Goal: Task Accomplishment & Management: Manage account settings

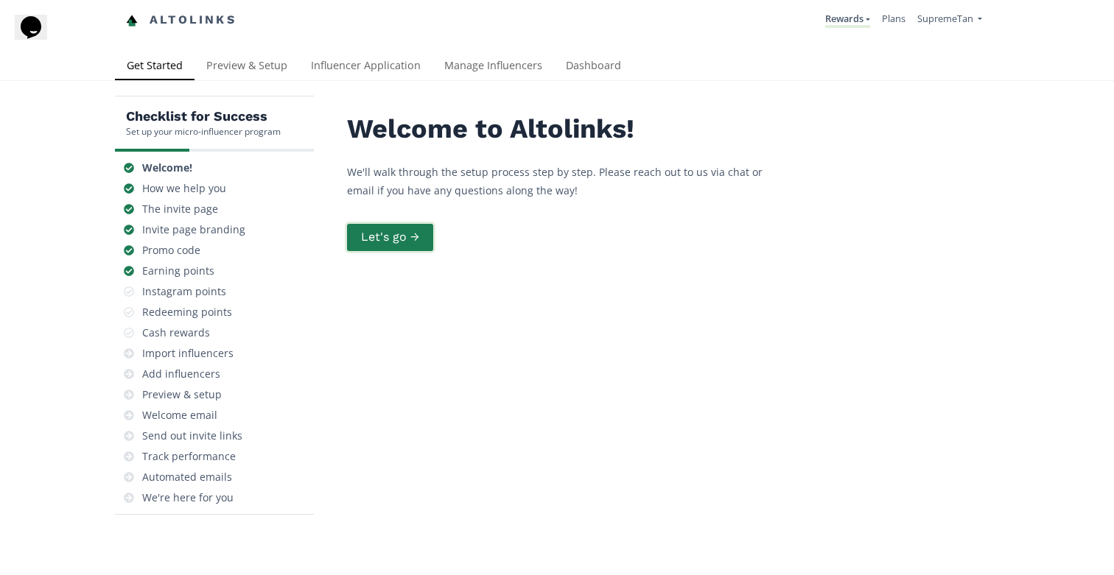
click at [407, 233] on button "Let's go →" at bounding box center [390, 238] width 91 height 32
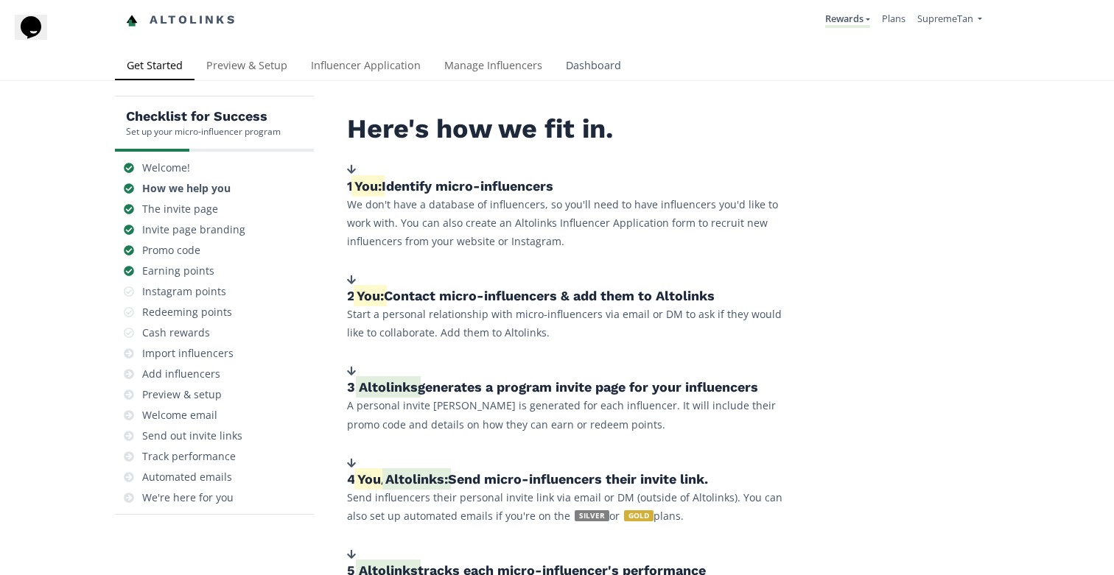
click at [590, 66] on link "Dashboard" at bounding box center [593, 66] width 79 height 29
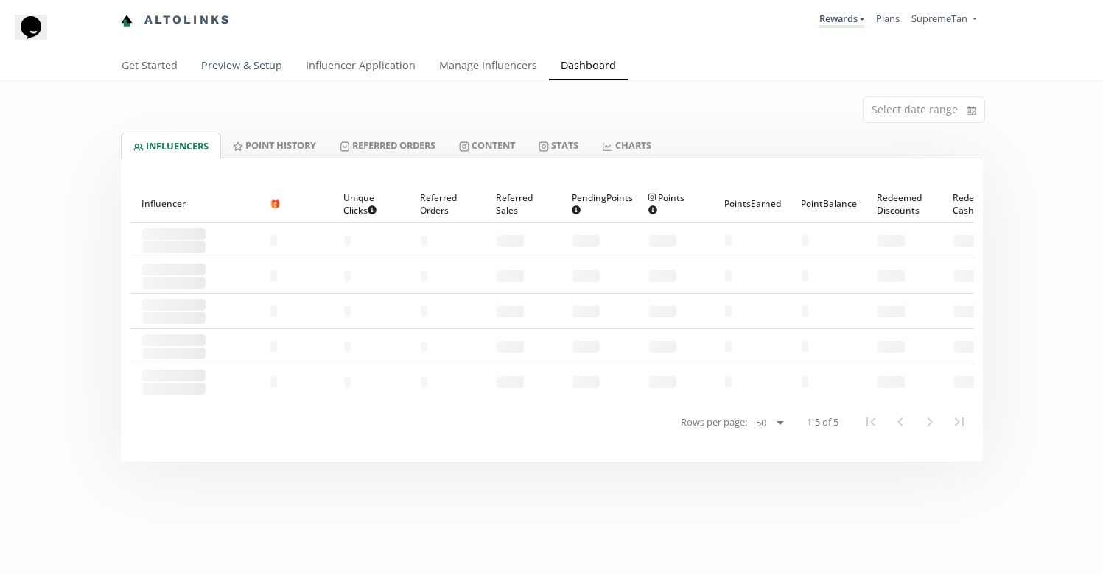
click at [256, 62] on link "Preview & Setup" at bounding box center [241, 66] width 105 height 29
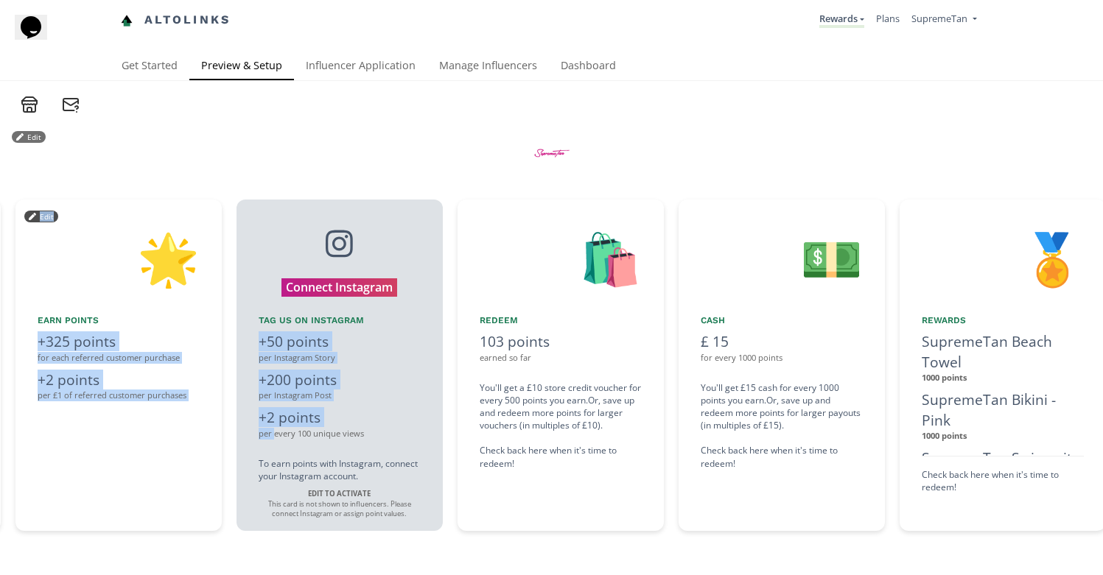
scroll to position [0, 1651]
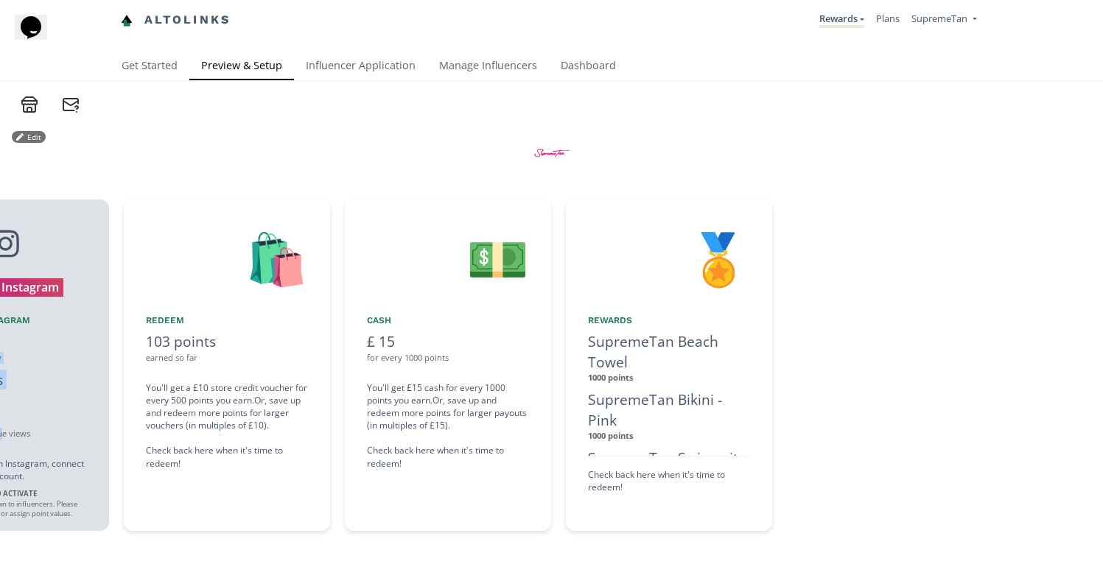
drag, startPoint x: 555, startPoint y: 424, endPoint x: 74, endPoint y: 430, distance: 480.3
click at [4, 424] on div "👋 Hello [Influencer Name] Welcome to the SupremeTan Ambassador Rewards Program!…" at bounding box center [551, 365] width 1103 height 346
click at [650, 387] on div "SupremeTan Beach Towel 1000 points SupremeTan Bikini - Pink 1000 points Supreme…" at bounding box center [669, 393] width 162 height 125
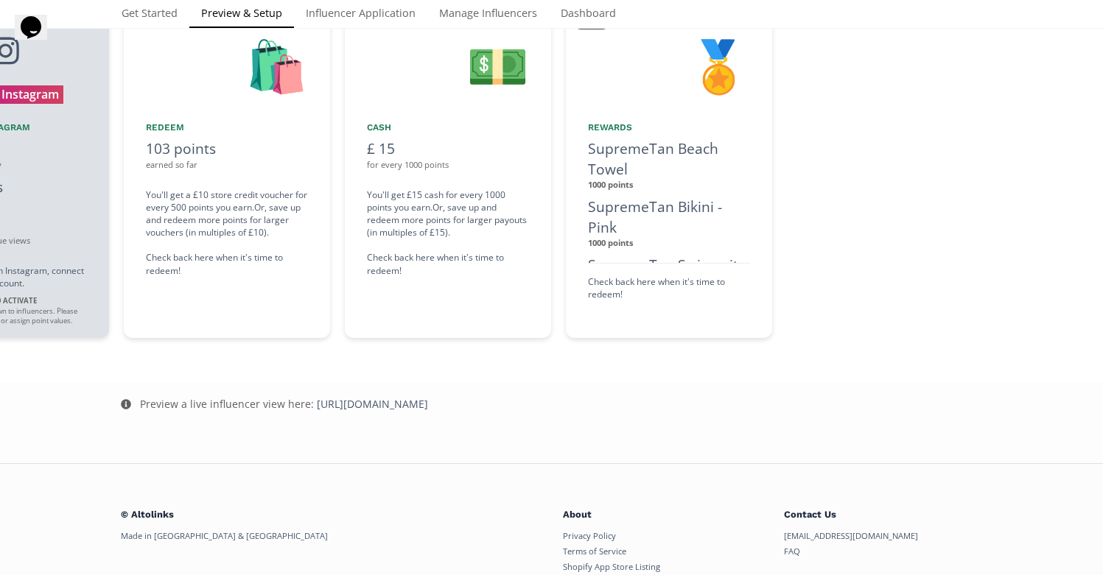
scroll to position [150, 0]
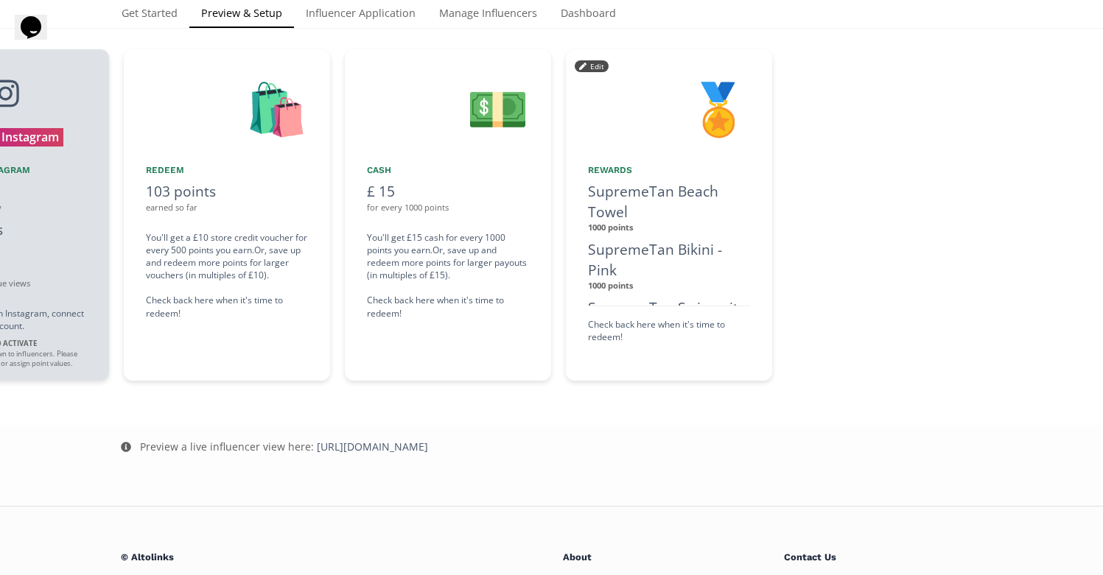
click at [593, 68] on button "Edit" at bounding box center [592, 66] width 34 height 12
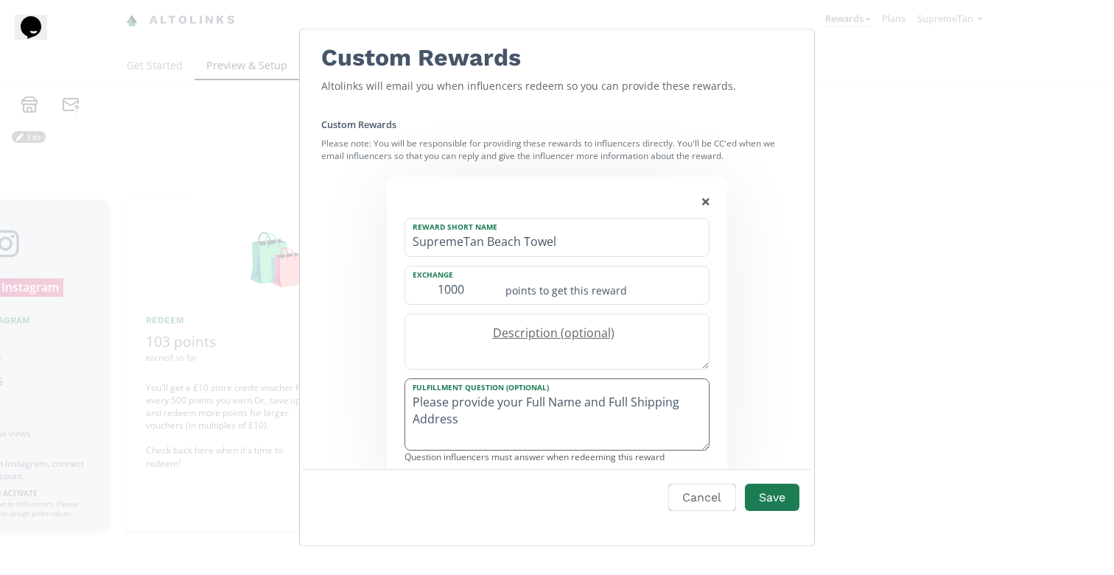
scroll to position [29, 0]
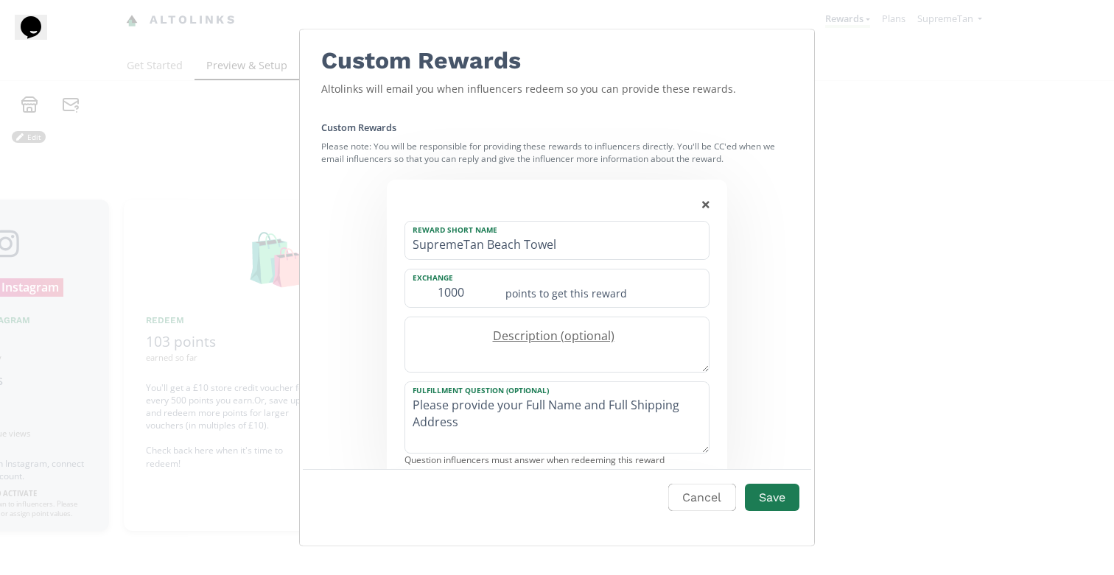
click at [71, 0] on html "Altolinks Rewards Exclusive Rewards Rewards Create another program" at bounding box center [557, 287] width 1114 height 575
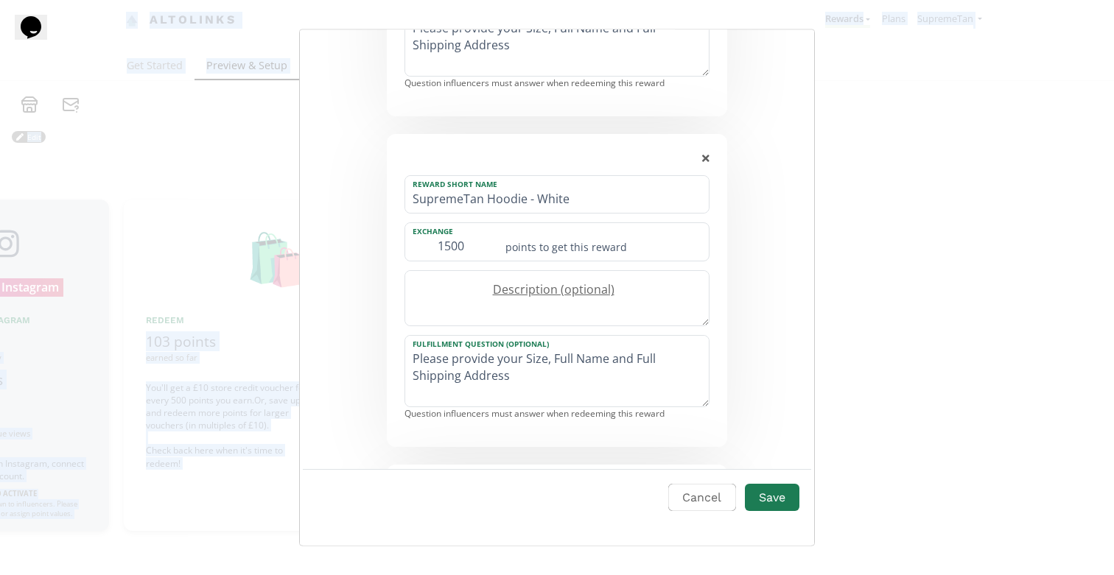
scroll to position [1092, 0]
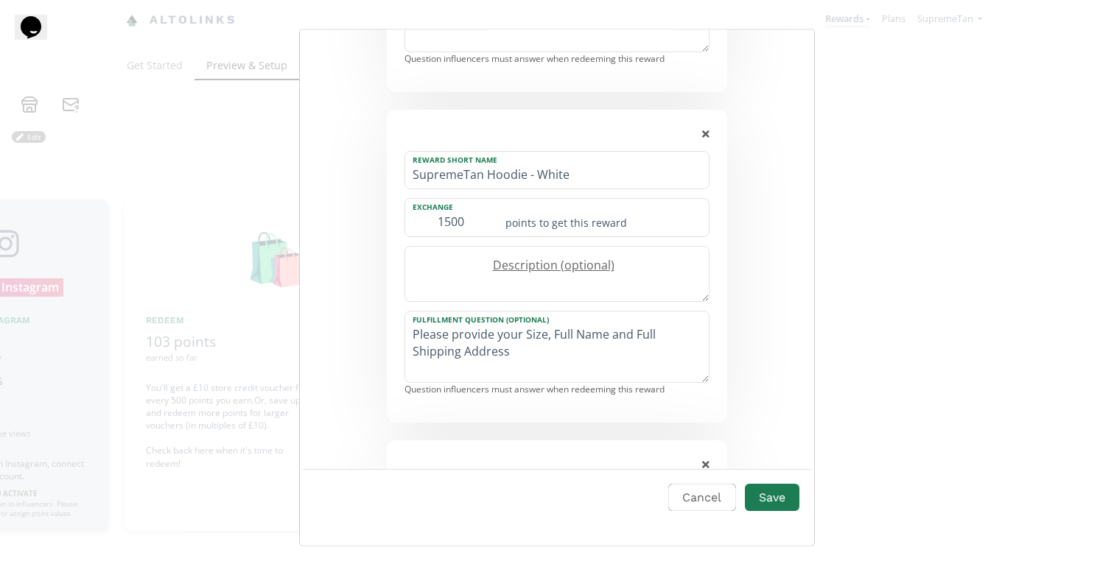
click at [702, 132] on icon "Edit Program" at bounding box center [705, 134] width 7 height 10
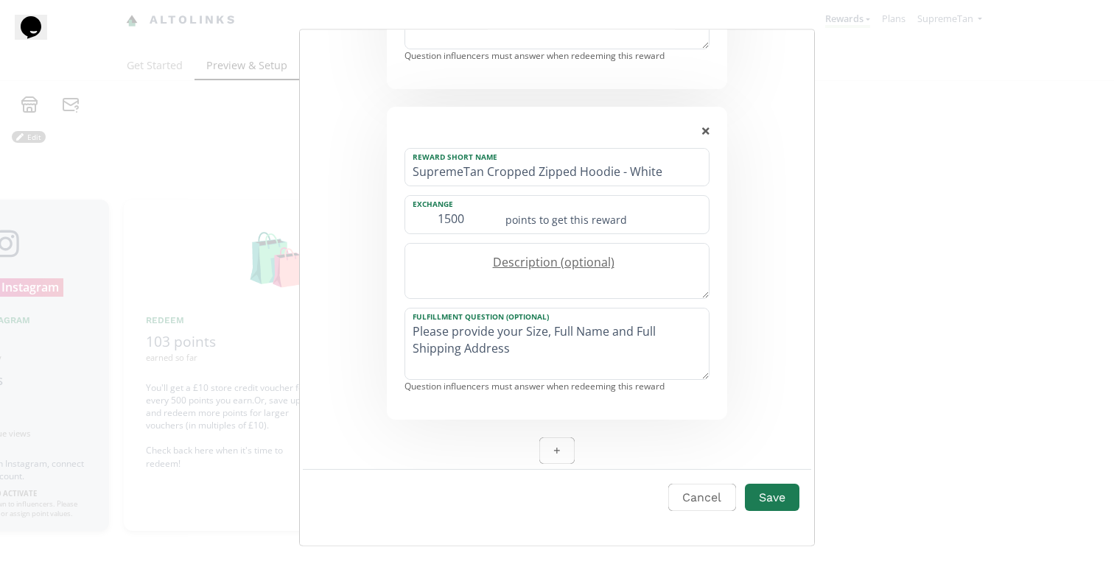
scroll to position [1136, 0]
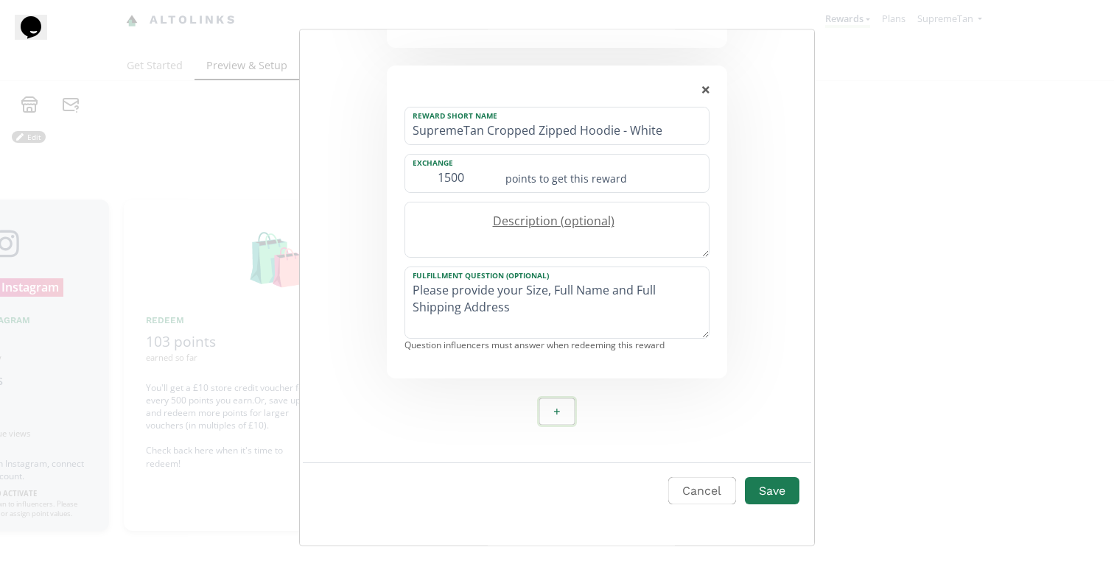
click at [549, 410] on button "+" at bounding box center [557, 412] width 40 height 32
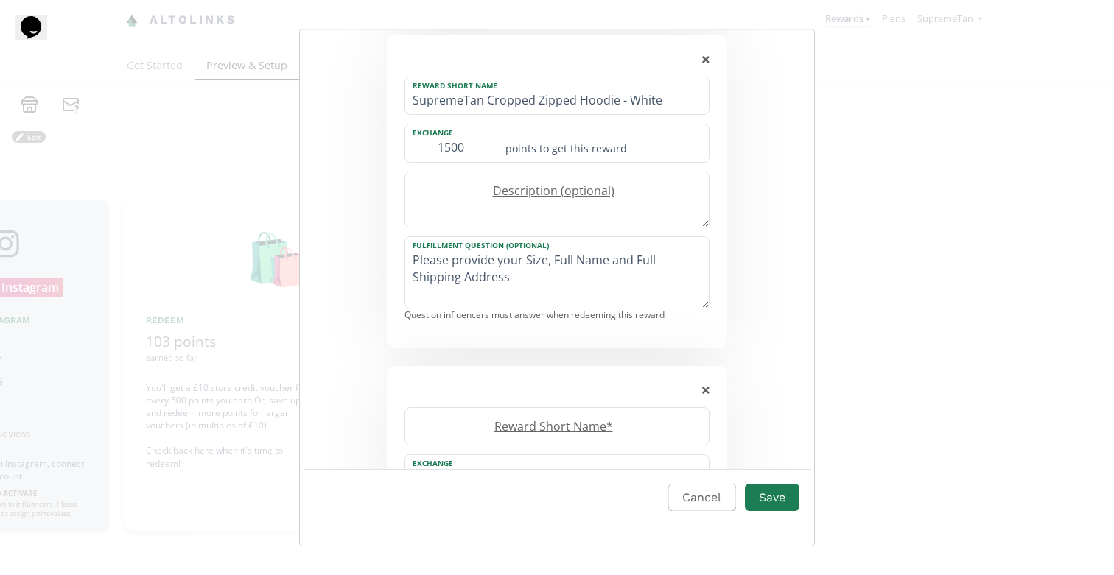
scroll to position [1214, 0]
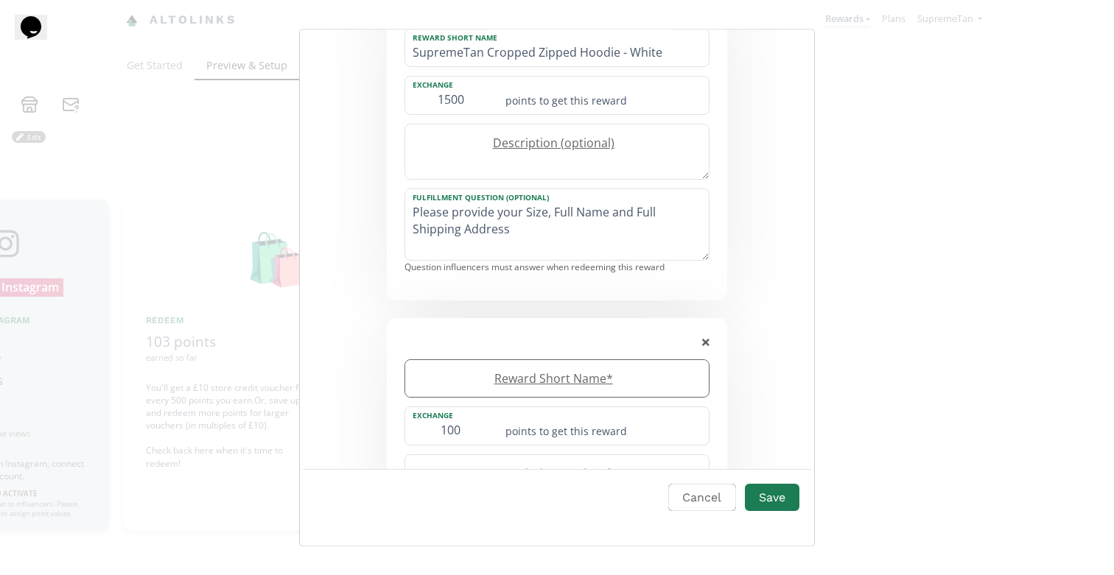
click at [555, 380] on label "Reward Short Name *" at bounding box center [549, 378] width 289 height 17
type input "SupremeTan Water Bottle"
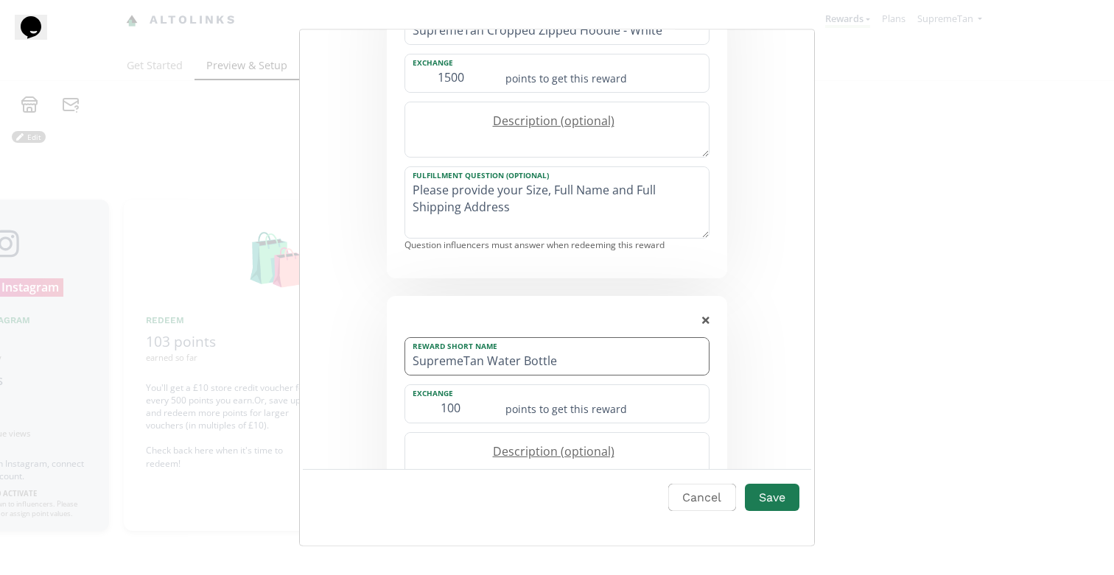
scroll to position [1254, 0]
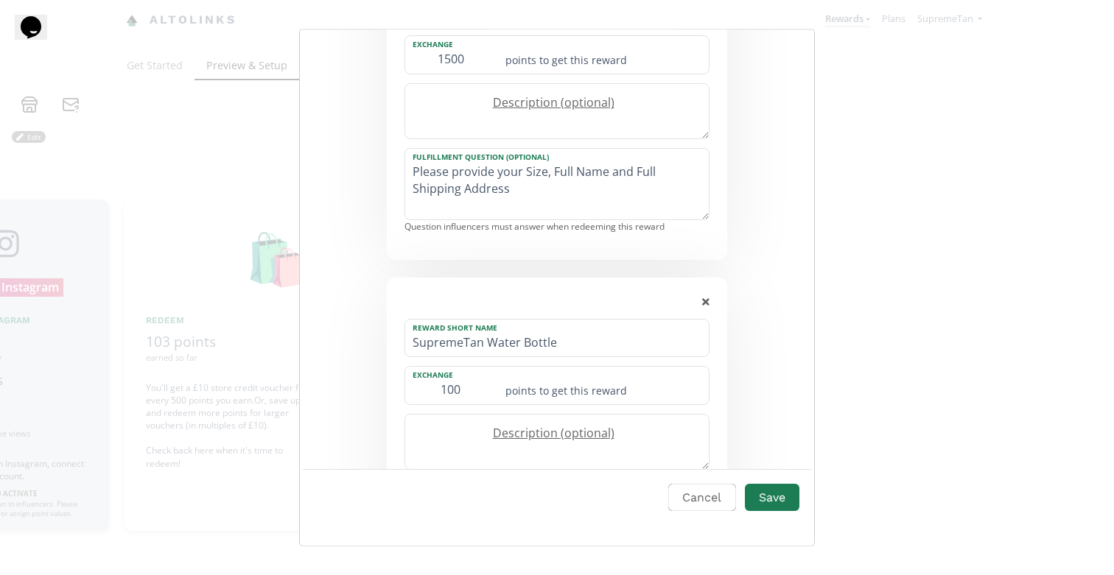
drag, startPoint x: 560, startPoint y: 303, endPoint x: 558, endPoint y: 281, distance: 21.4
click at [558, 281] on div "Reward Short Name SupremeTan Water Bottle Exchange 100 points to get this rewar…" at bounding box center [557, 433] width 340 height 313
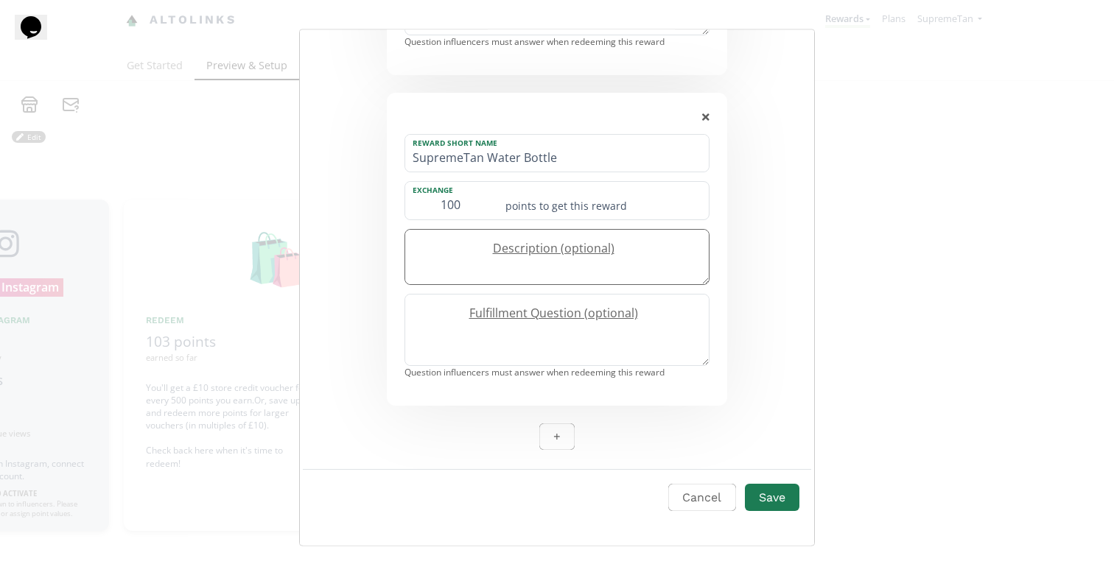
scroll to position [1405, 0]
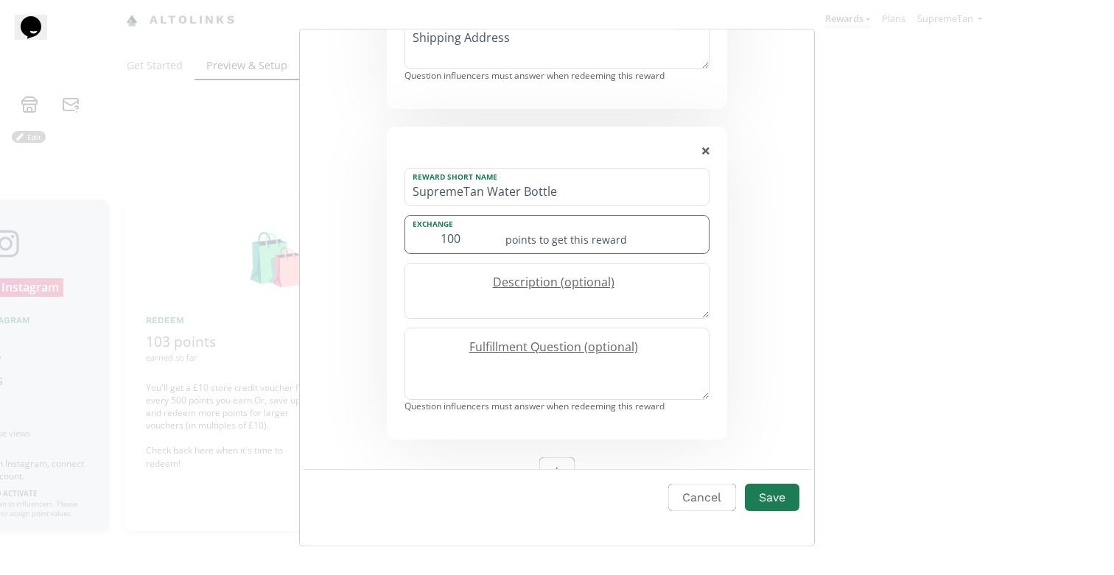
click at [479, 236] on input "100" at bounding box center [450, 235] width 91 height 38
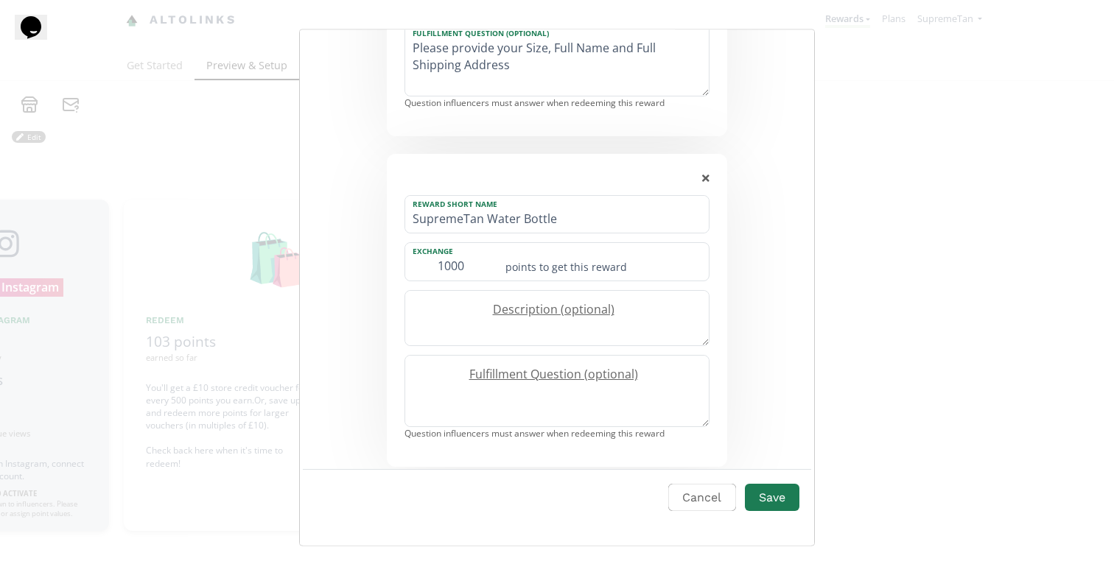
scroll to position [1312, 0]
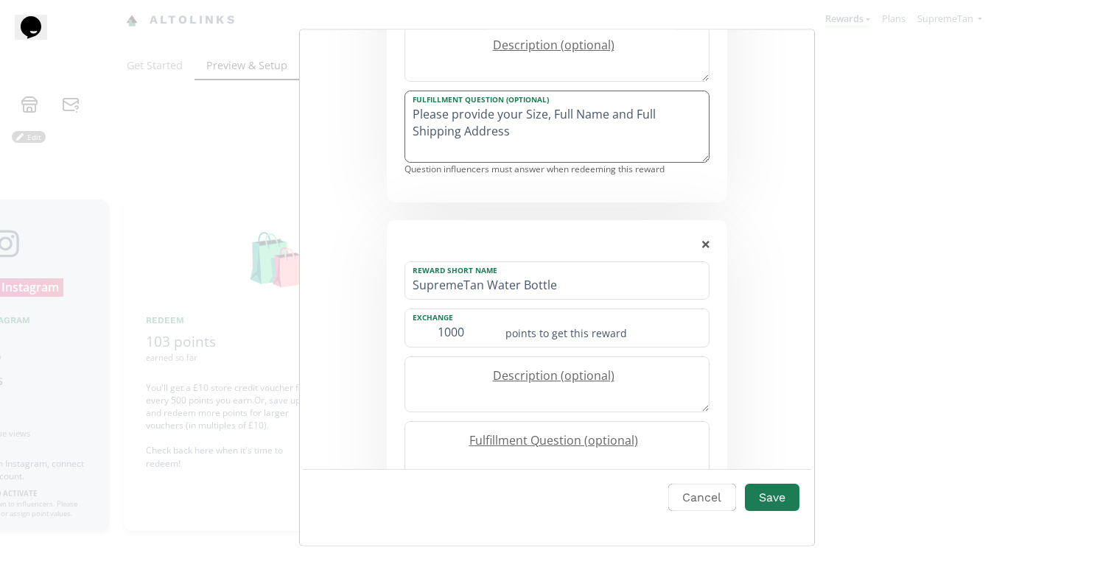
type input "1000"
drag, startPoint x: 425, startPoint y: 107, endPoint x: 601, endPoint y: 140, distance: 179.1
click at [601, 140] on textarea "Please provide your Size, Full Name and Full Shipping Address" at bounding box center [556, 126] width 303 height 71
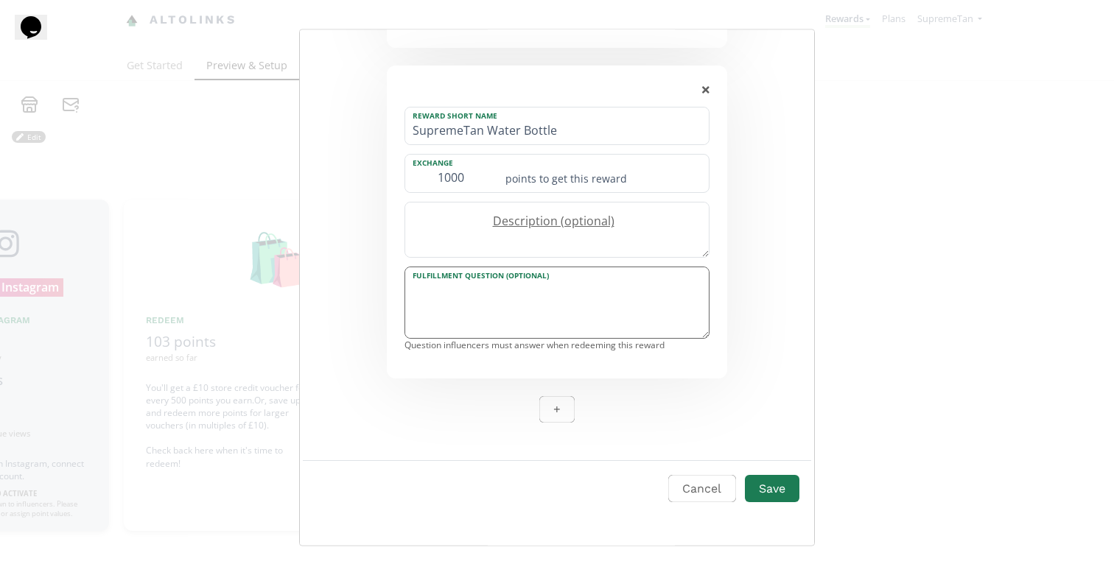
click at [533, 301] on textarea "Edit Program" at bounding box center [556, 302] width 303 height 71
paste textarea "Please provide your Size, Full Name and Full Shipping Address"
click at [547, 289] on textarea "Please provide your Size, Full Name and Full Shipping Address" at bounding box center [556, 302] width 303 height 71
type textarea "Please provide your Full Name and Full Shipping Address"
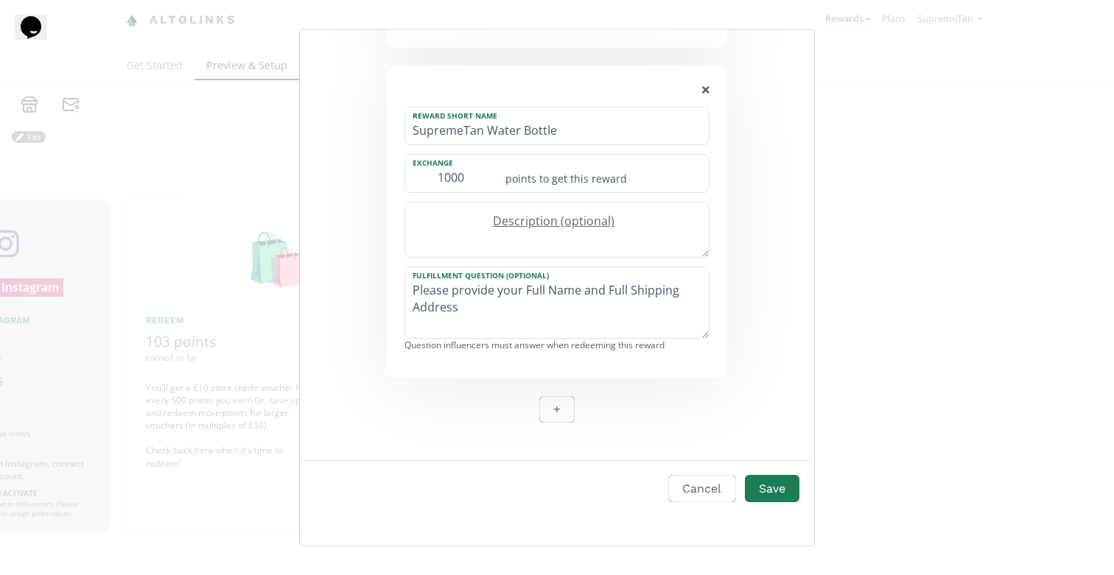
click at [476, 177] on input "1000" at bounding box center [450, 174] width 91 height 38
type input "1"
type input "800"
click at [788, 484] on button "Save" at bounding box center [771, 489] width 59 height 32
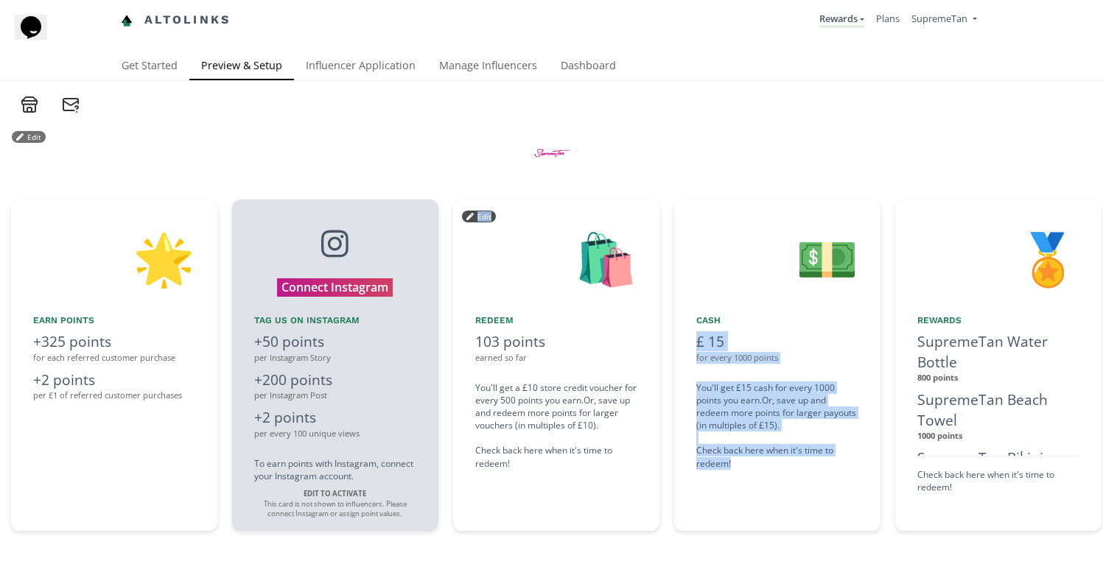
scroll to position [0, 1284]
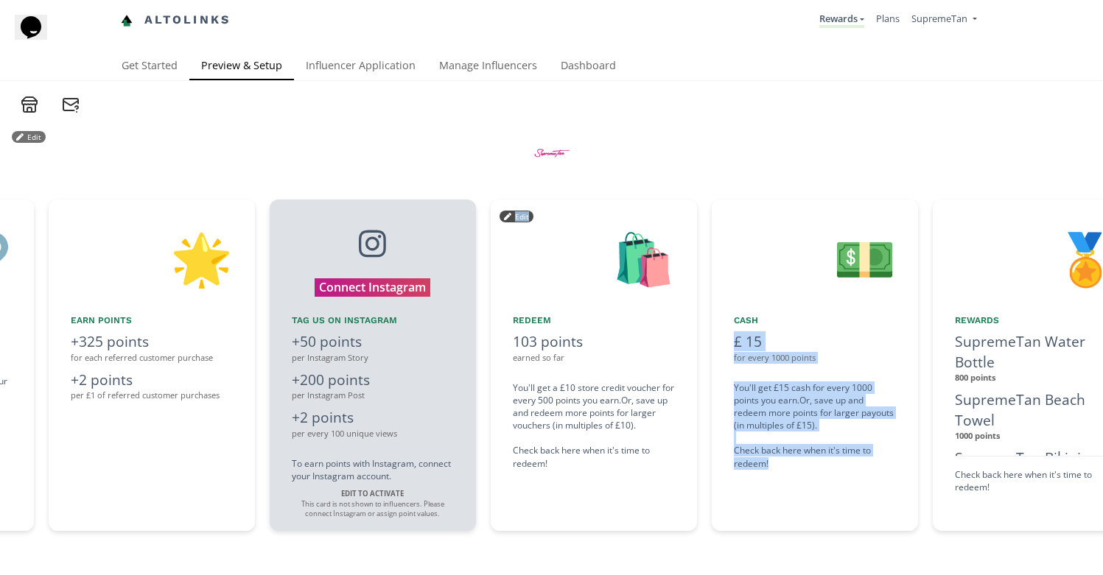
drag, startPoint x: 421, startPoint y: 491, endPoint x: 544, endPoint y: 479, distance: 122.9
click at [544, 479] on div "👋 Hello [Influencer Name] Welcome to the SupremeTan Ambassador Rewards Program!…" at bounding box center [551, 365] width 1103 height 346
click at [589, 493] on div "🛍️ Redeem 103 points earned so far You'll get a £10 store credit voucher for ev…" at bounding box center [594, 365] width 206 height 331
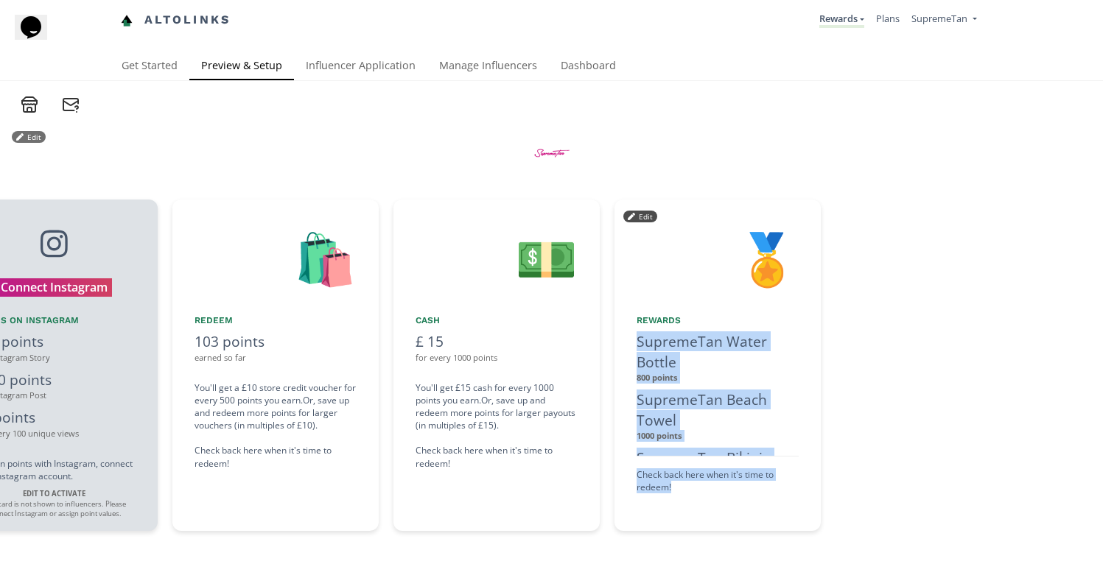
scroll to position [0, 1604]
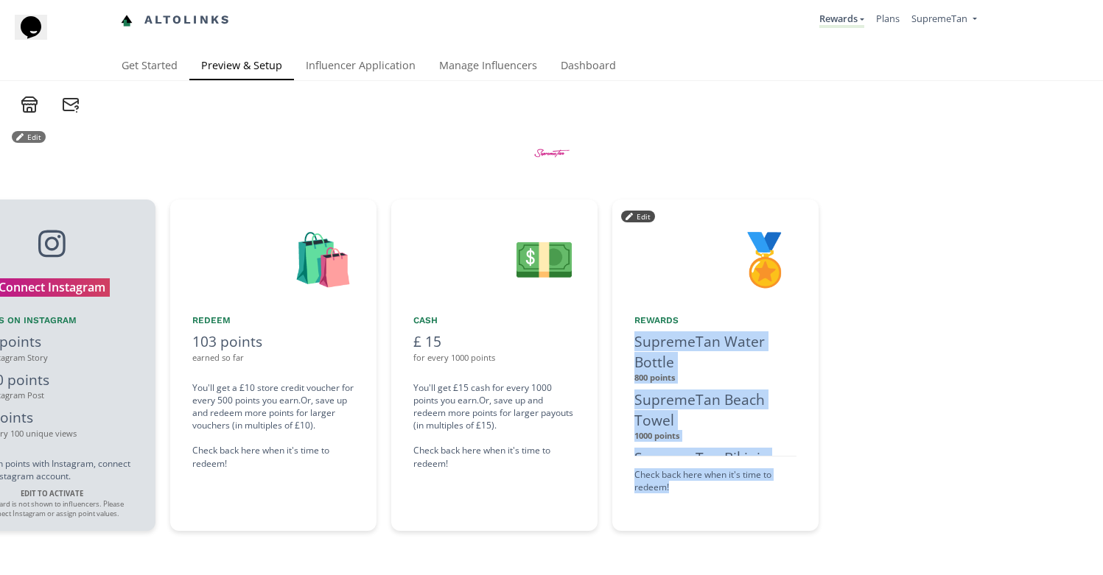
drag, startPoint x: 751, startPoint y: 502, endPoint x: 644, endPoint y: 519, distance: 108.3
click at [644, 519] on div "👋 Hello [Influencer Name] Welcome to the SupremeTan Ambassador Rewards Program!…" at bounding box center [551, 365] width 1103 height 346
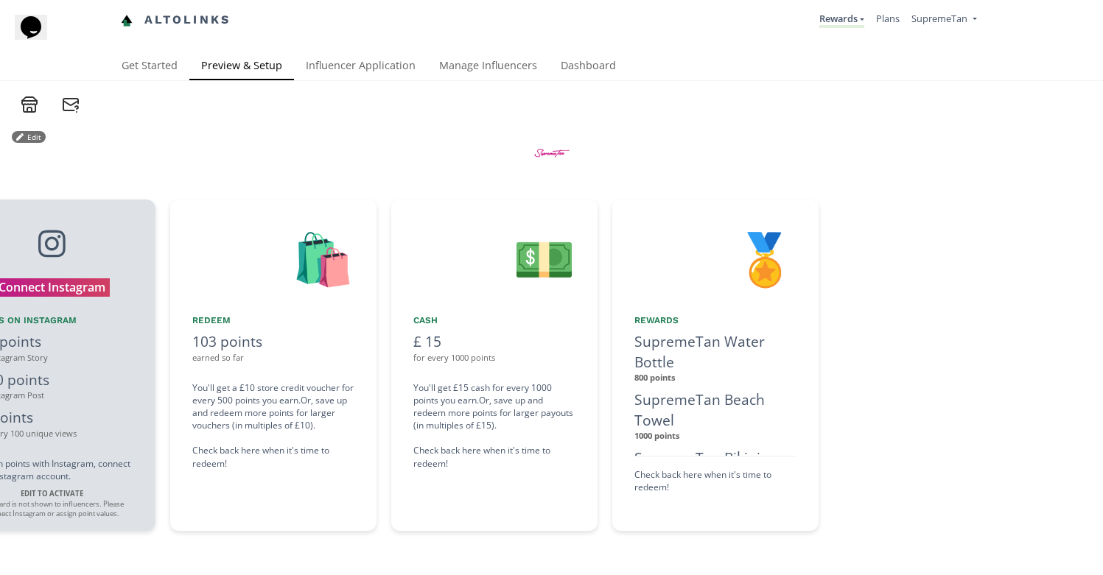
click at [960, 463] on div at bounding box center [1057, 365] width 449 height 331
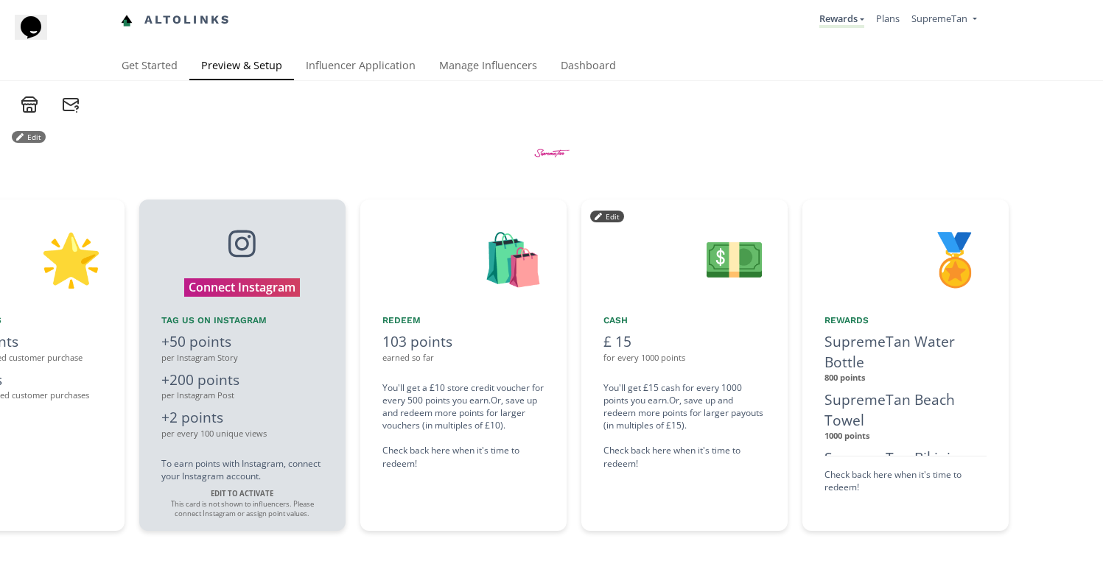
scroll to position [0, 1321]
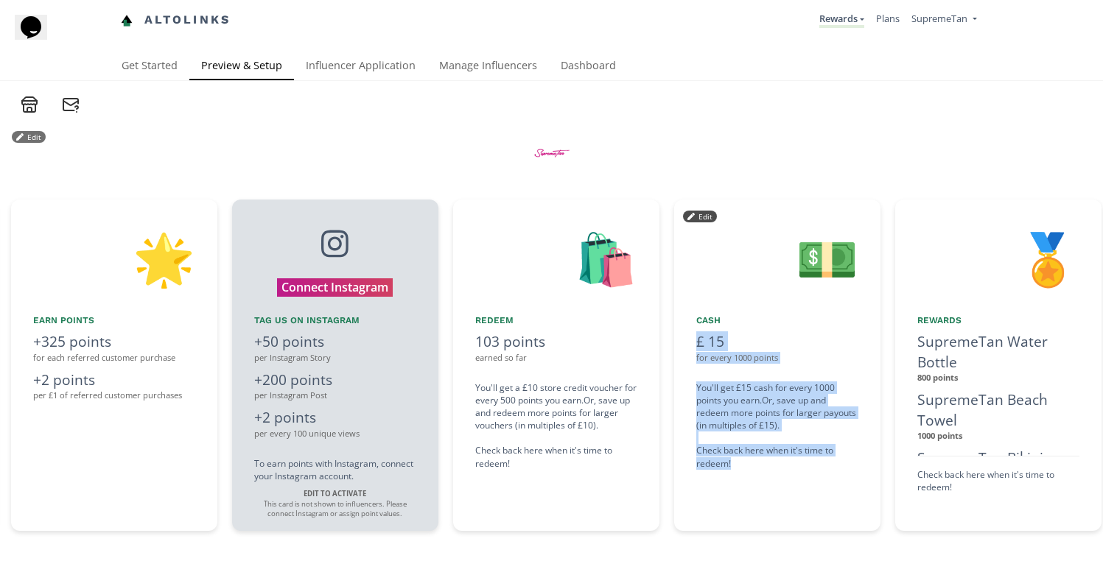
drag, startPoint x: 561, startPoint y: 488, endPoint x: 656, endPoint y: 491, distance: 94.3
click at [656, 491] on div "👋 Hello [Influencer Name] Welcome to the SupremeTan Ambassador Rewards Program!…" at bounding box center [551, 365] width 1103 height 346
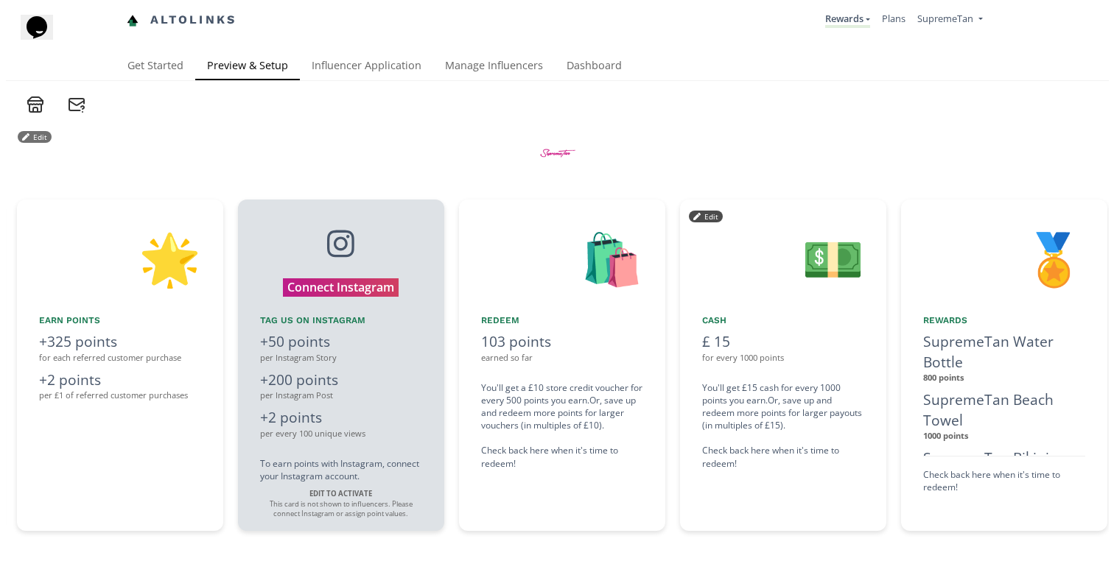
scroll to position [0, 1782]
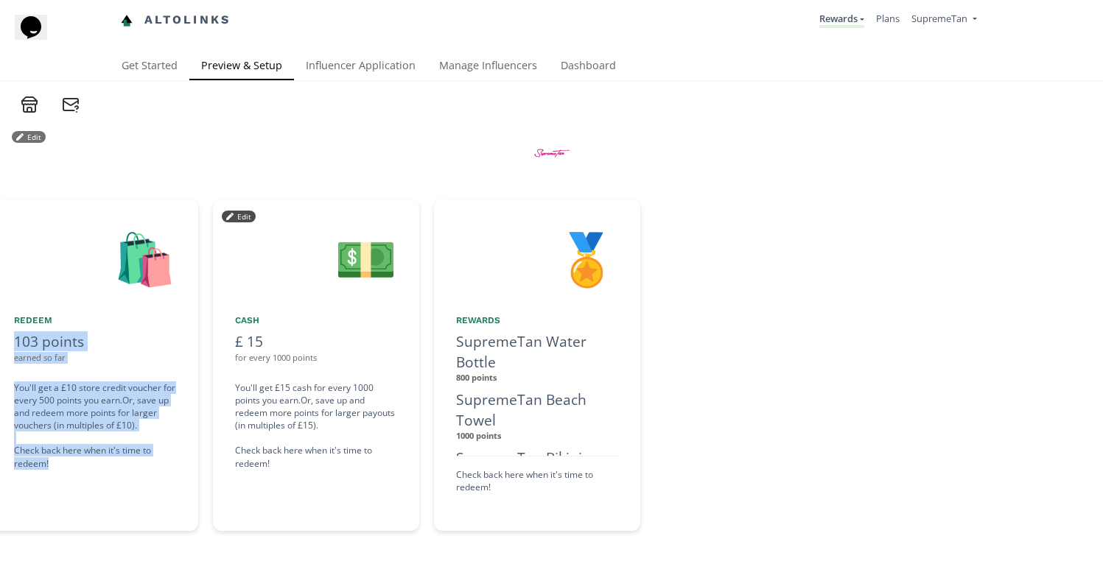
drag, startPoint x: 480, startPoint y: 510, endPoint x: 297, endPoint y: 528, distance: 184.3
click at [290, 531] on div "👋 Hello [Influencer Name] Welcome to the SupremeTan Ambassador Rewards Program!…" at bounding box center [551, 365] width 1103 height 346
click at [458, 211] on button "Edit" at bounding box center [460, 217] width 34 height 12
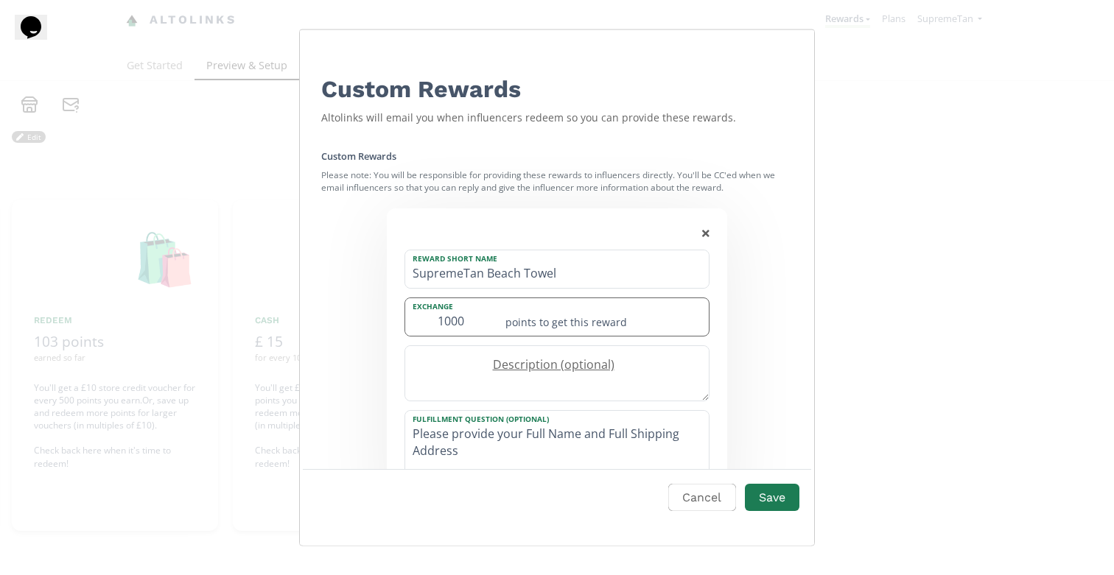
drag, startPoint x: 471, startPoint y: 312, endPoint x: 468, endPoint y: 322, distance: 9.8
click at [469, 319] on input "1000" at bounding box center [450, 317] width 91 height 38
type input "1"
type input "750"
click at [797, 500] on button "Save" at bounding box center [771, 498] width 59 height 32
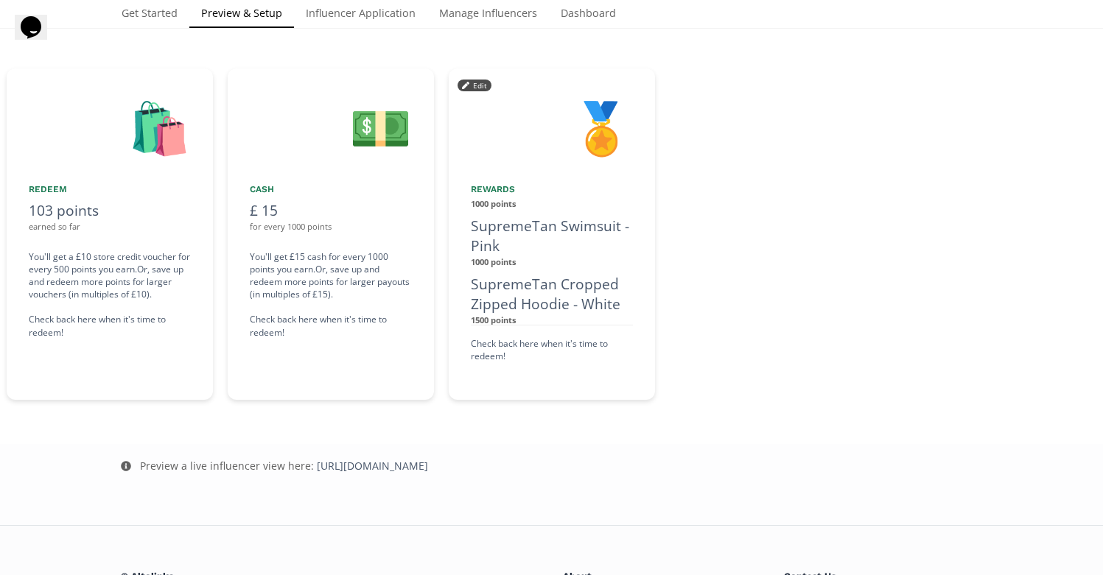
scroll to position [180, 0]
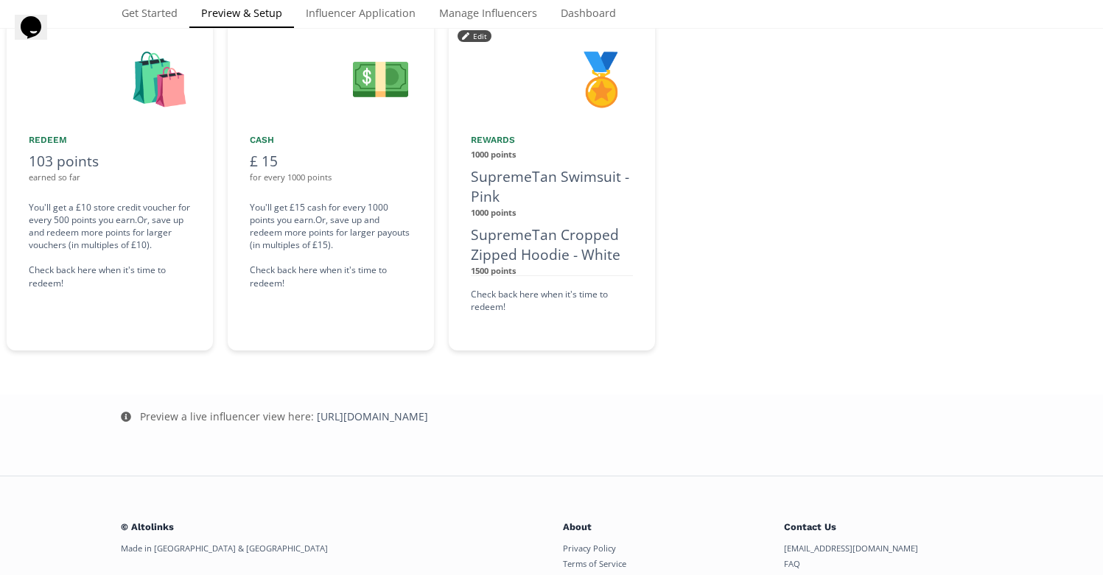
click at [537, 239] on div "SupremeTan Cropped Zipped Hoodie - White" at bounding box center [552, 245] width 162 height 41
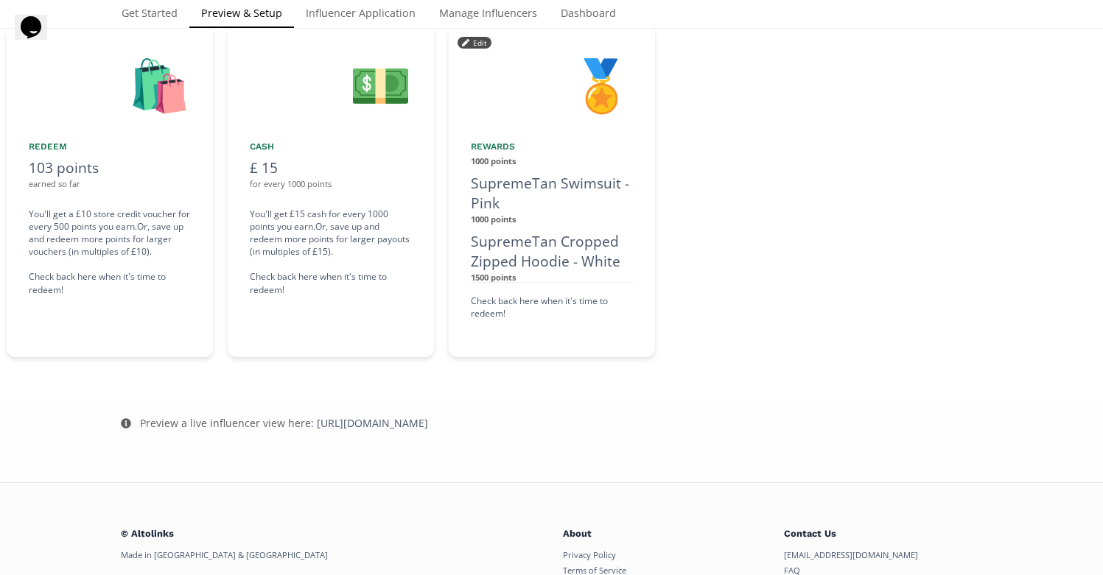
scroll to position [201, 0]
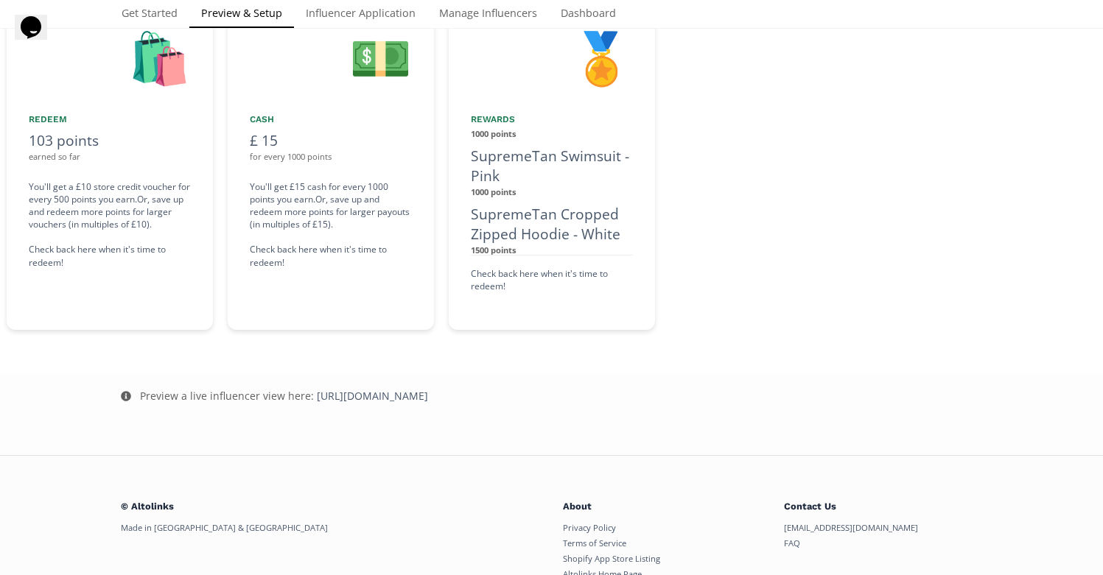
click at [544, 219] on div "SupremeTan Cropped Zipped Hoodie - White" at bounding box center [552, 224] width 162 height 41
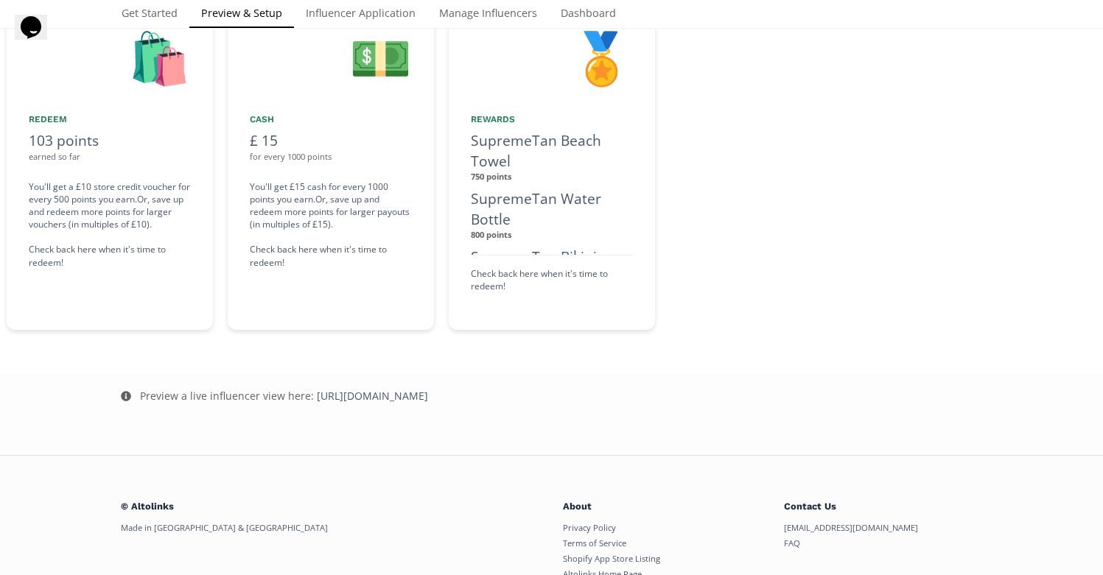
scroll to position [22, 0]
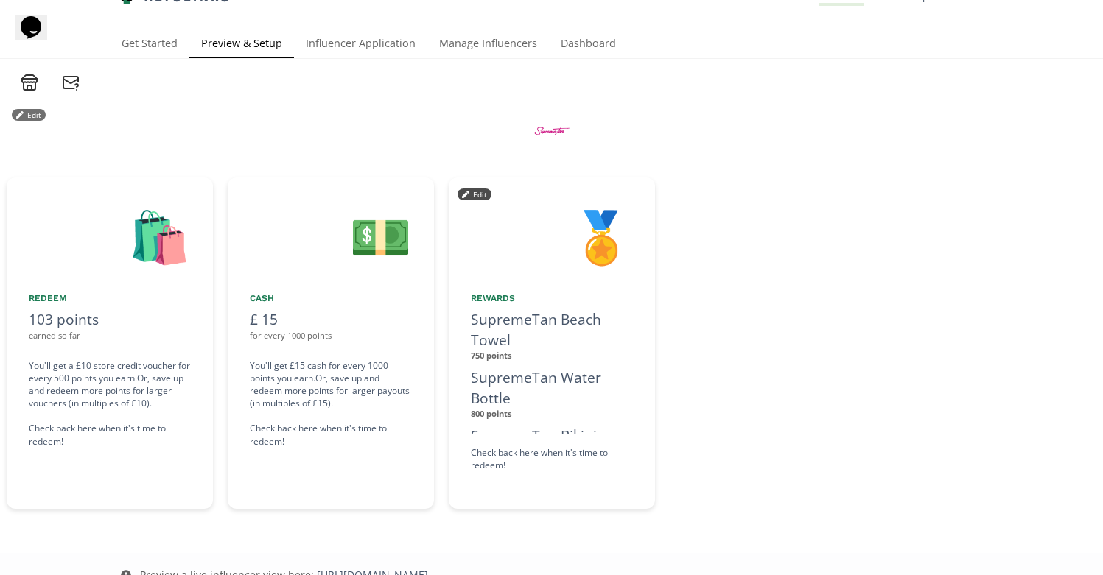
click at [479, 197] on button "Edit" at bounding box center [474, 195] width 34 height 12
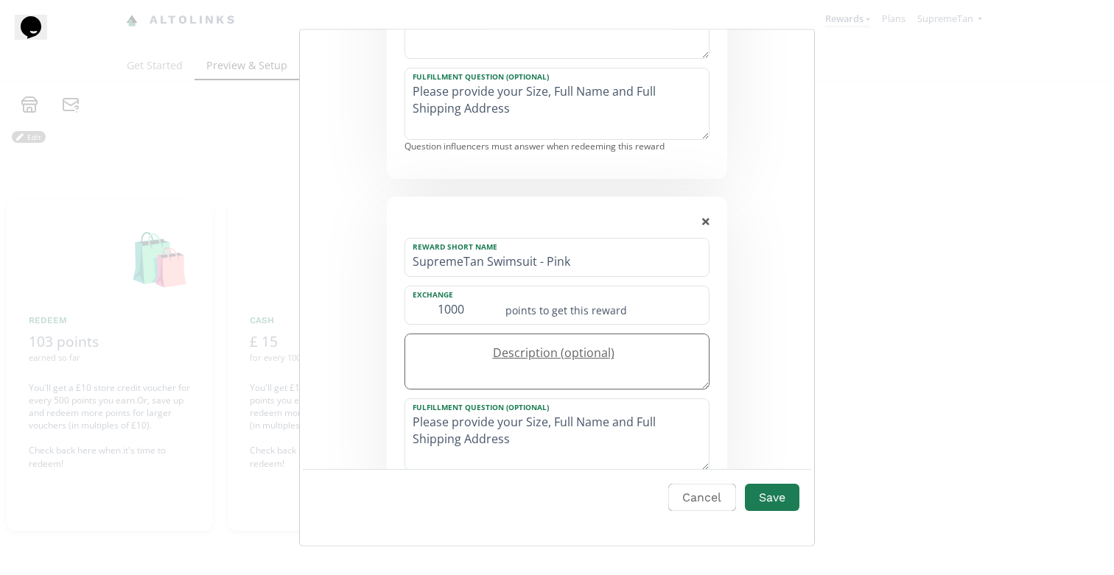
scroll to position [494, 0]
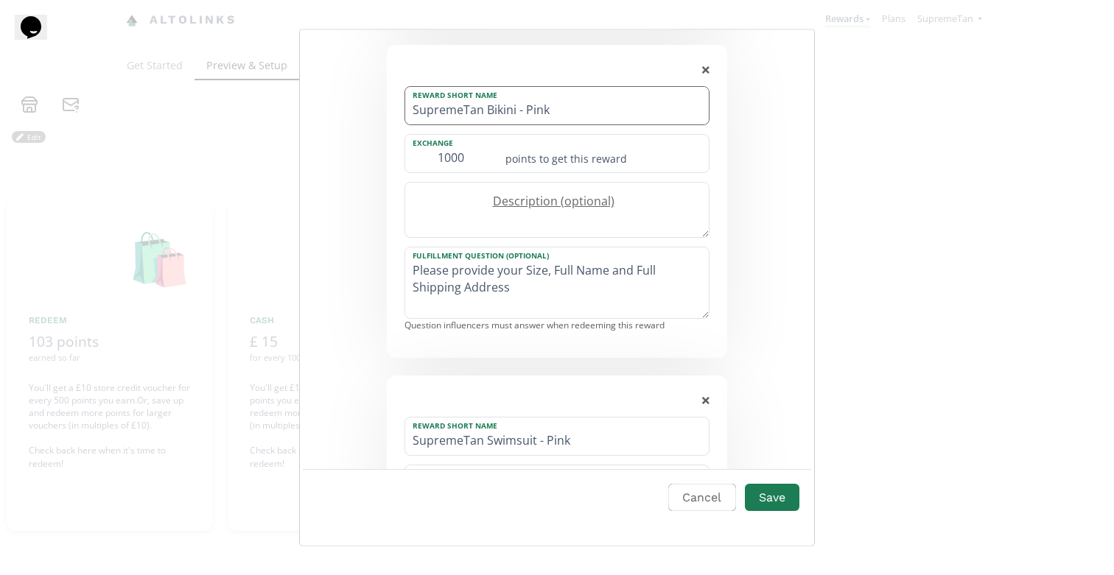
click at [552, 109] on input "SupremeTan Bikini - Pink" at bounding box center [556, 106] width 303 height 38
type input "SupremeTan Bikini - White"
click at [553, 290] on textarea "Please provide your Size, Full Name and Full Shipping Address" at bounding box center [556, 282] width 303 height 71
click at [529, 208] on textarea "Edit Program" at bounding box center [556, 210] width 303 height 55
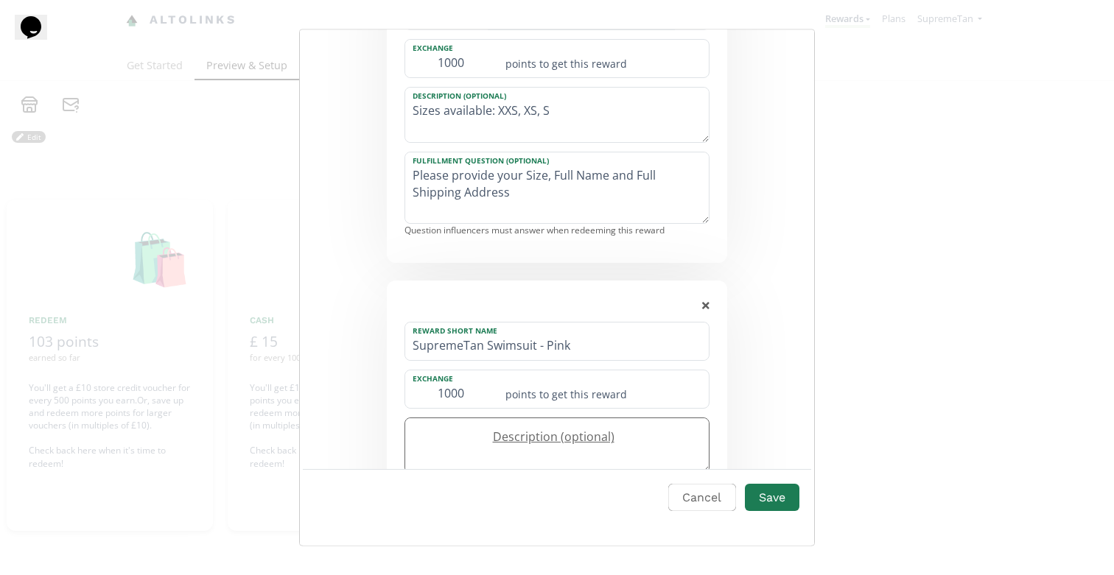
scroll to position [689, 0]
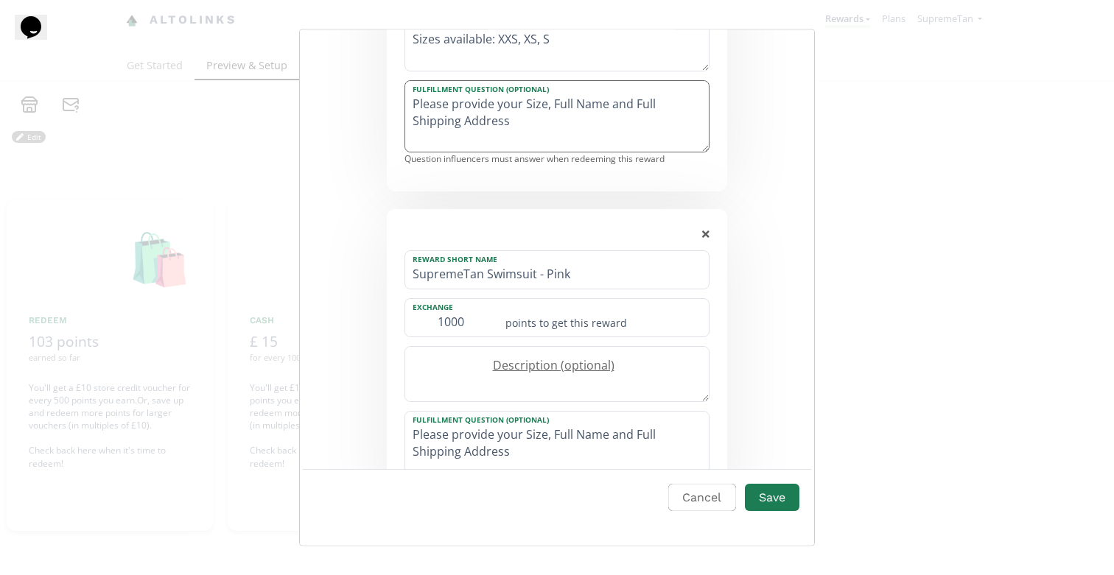
type textarea "Sizes available: XXS, XS, S"
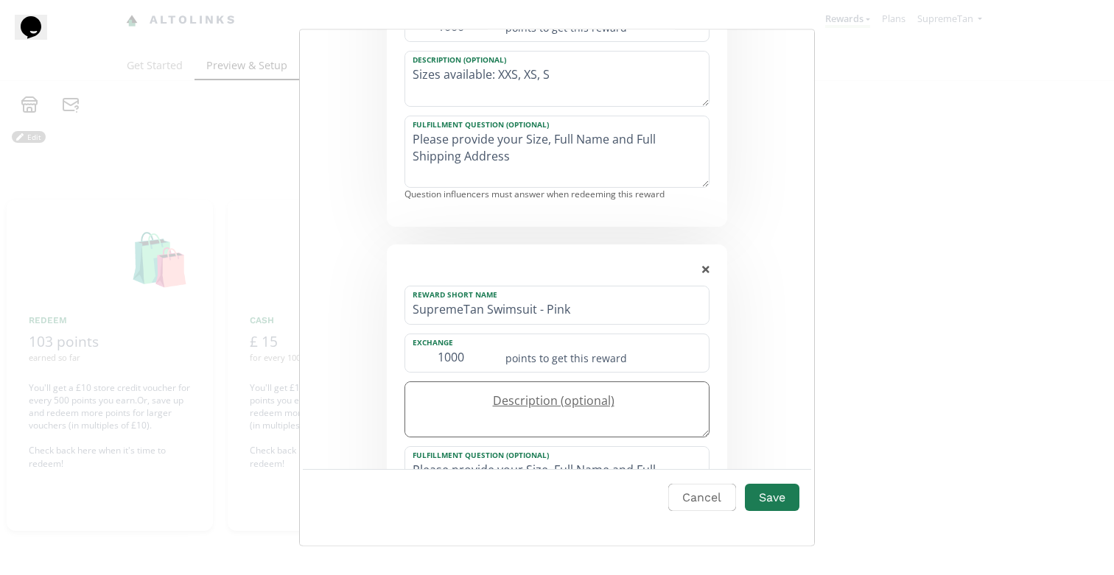
click at [502, 399] on label "Description (optional)" at bounding box center [549, 401] width 289 height 17
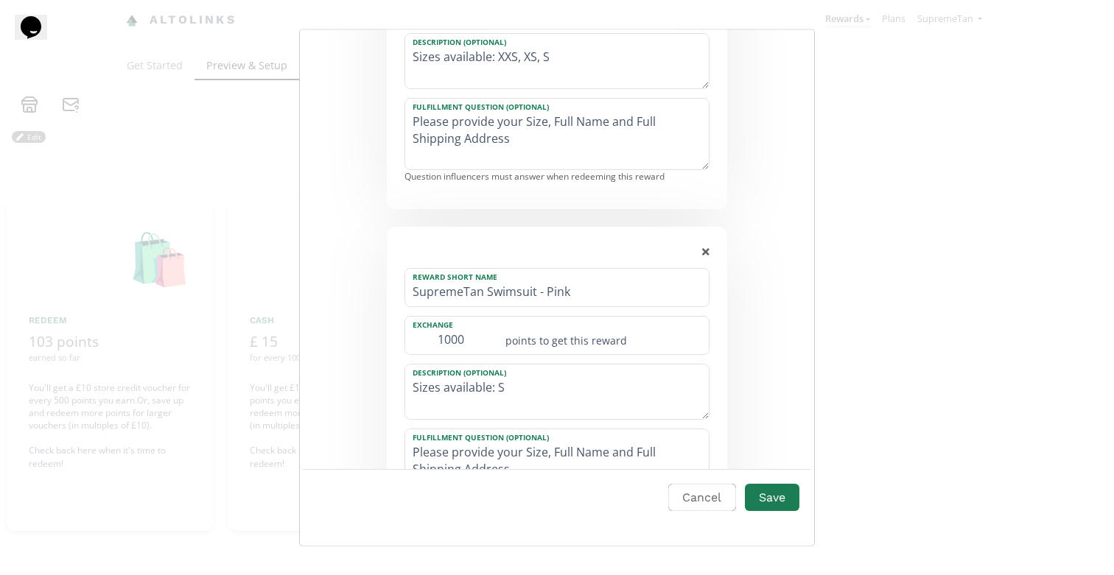
scroll to position [804, 0]
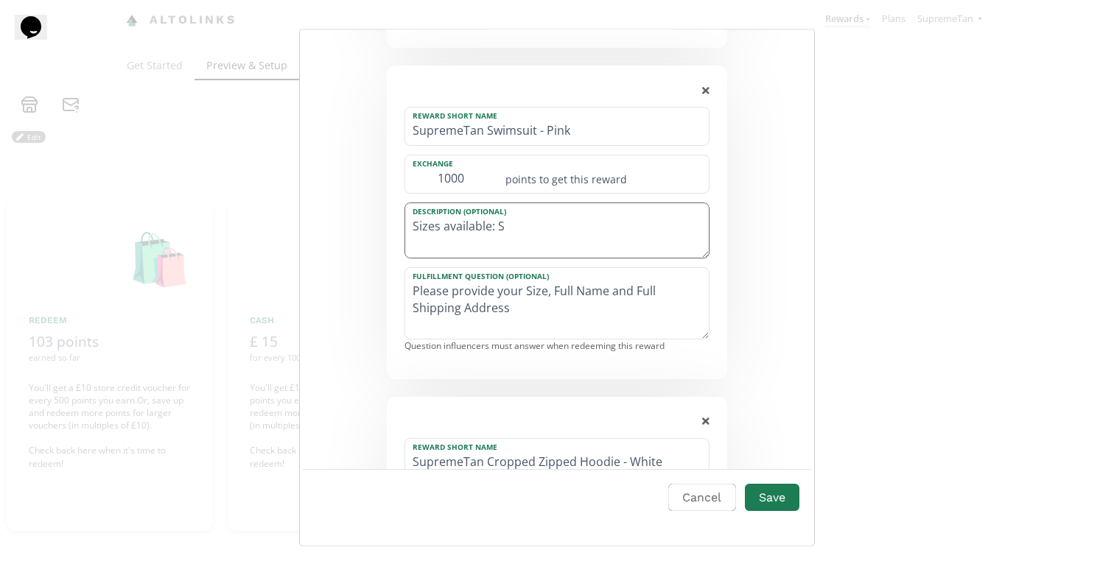
click at [531, 219] on textarea "Sizes available: S" at bounding box center [556, 230] width 303 height 55
type textarea "Sizes available: Small"
click at [742, 227] on div "Reward Short Name SupremeTan Beach Towel Exchange 750 points to get this reward…" at bounding box center [556, 241] width 471 height 1692
click at [561, 231] on textarea "Sizes available: Small" at bounding box center [556, 227] width 303 height 55
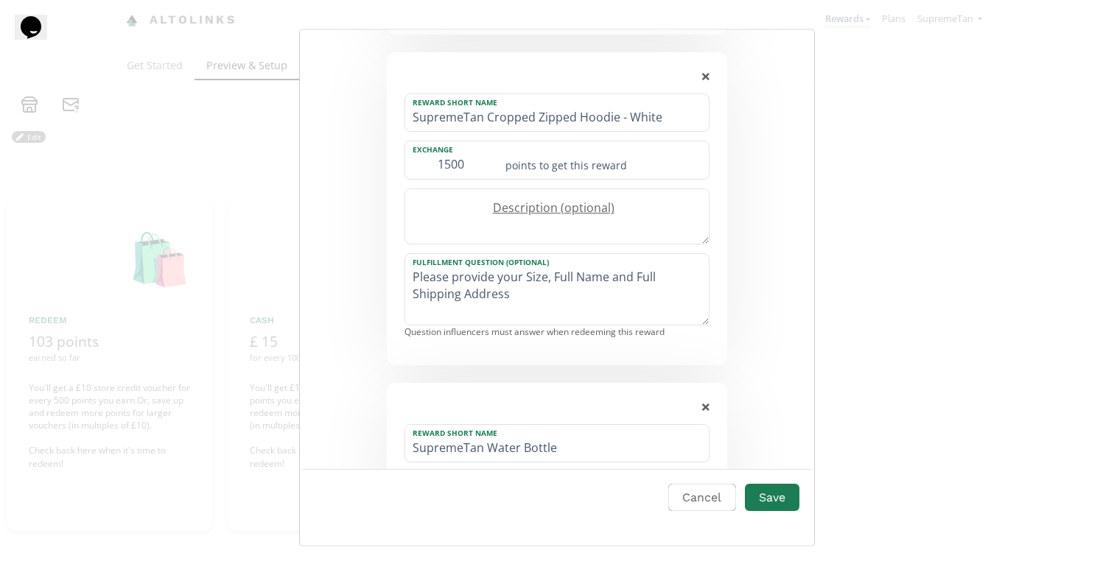
scroll to position [1290, 0]
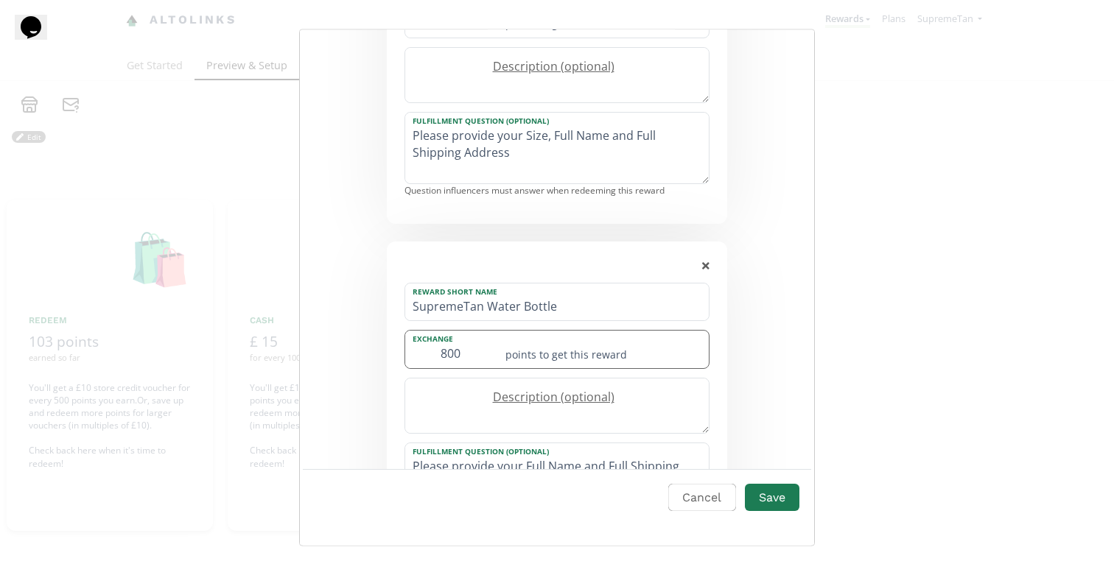
click at [475, 347] on input "800" at bounding box center [450, 350] width 91 height 38
type input "8"
type input "750"
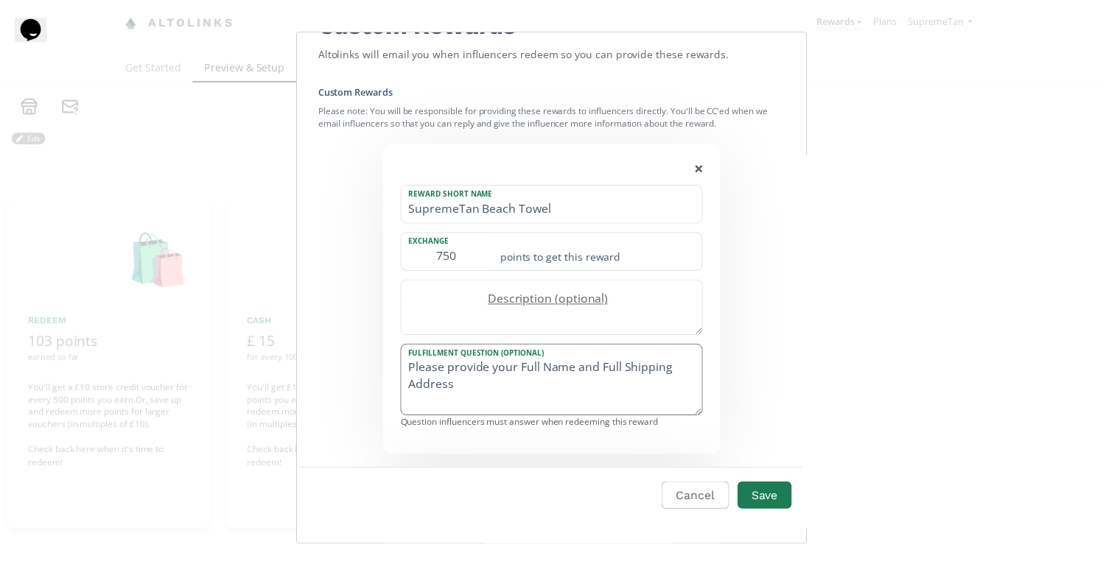
scroll to position [0, 0]
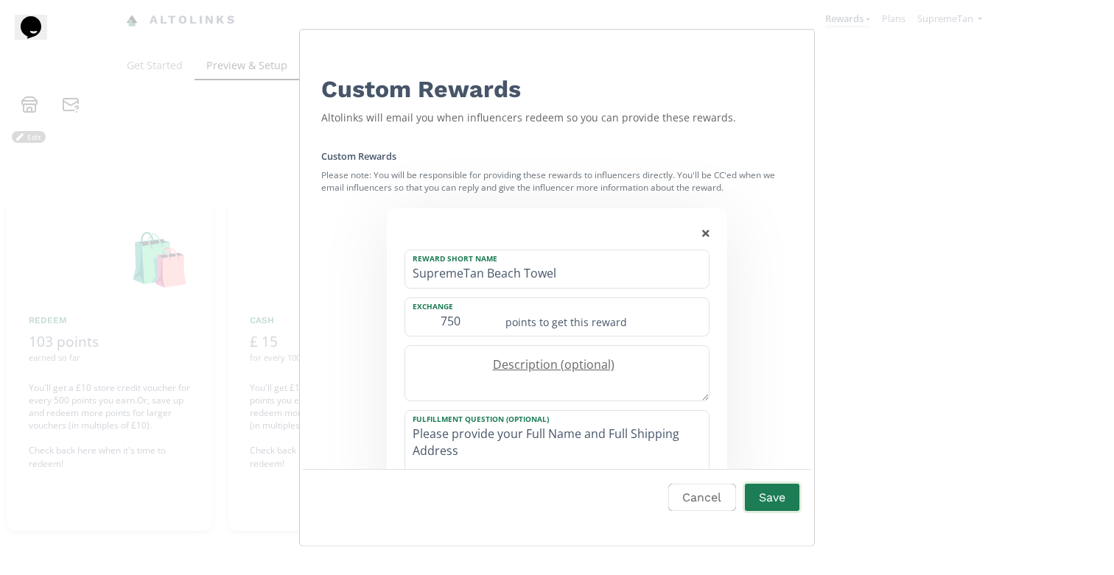
click at [767, 489] on button "Save" at bounding box center [771, 498] width 59 height 32
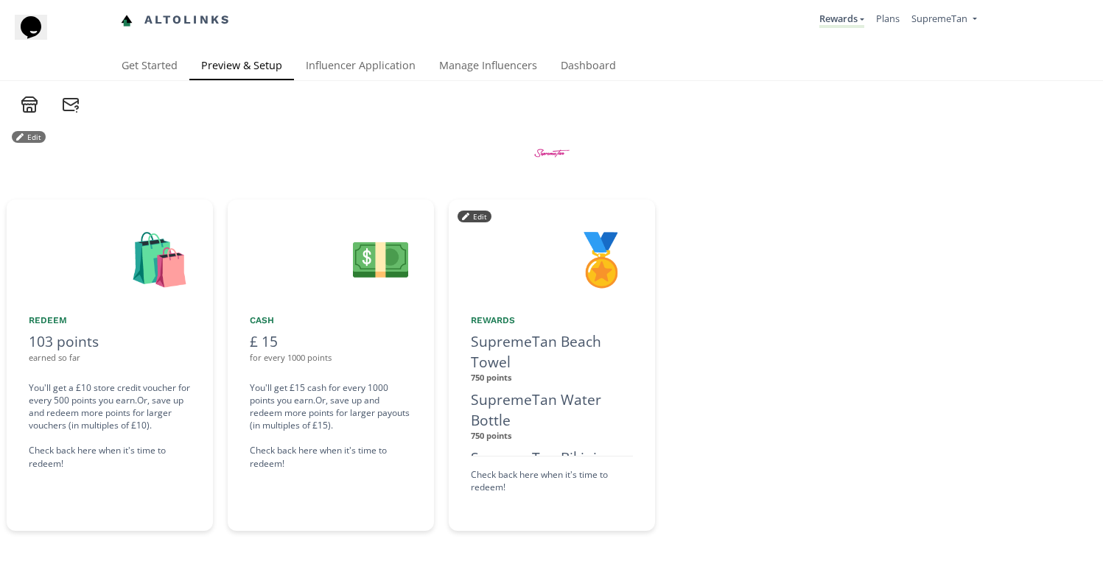
click at [794, 412] on div at bounding box center [894, 365] width 449 height 331
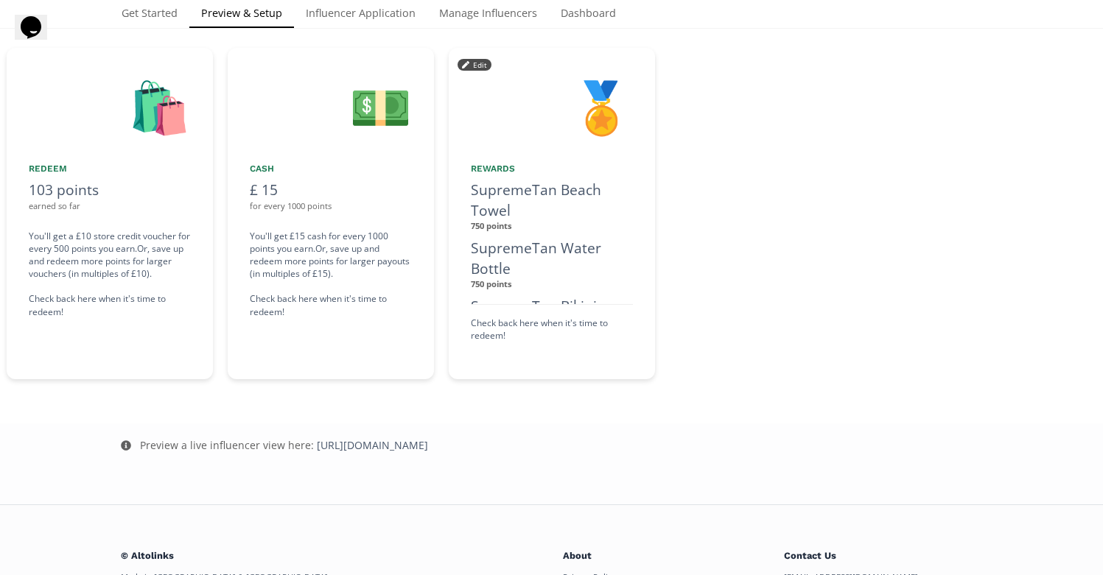
scroll to position [159, 0]
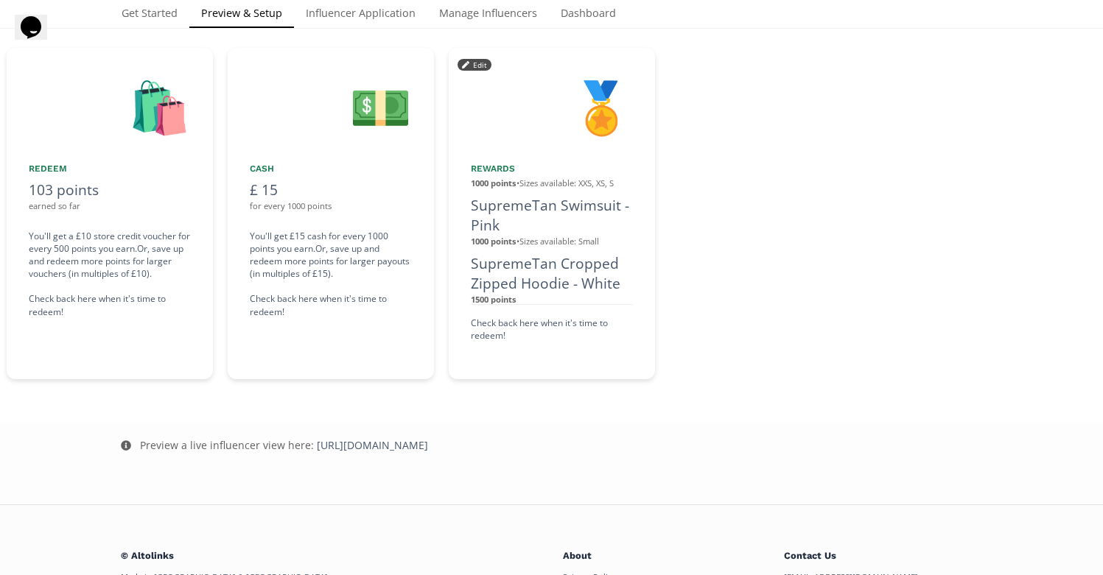
click at [466, 60] on button "Edit" at bounding box center [474, 65] width 34 height 12
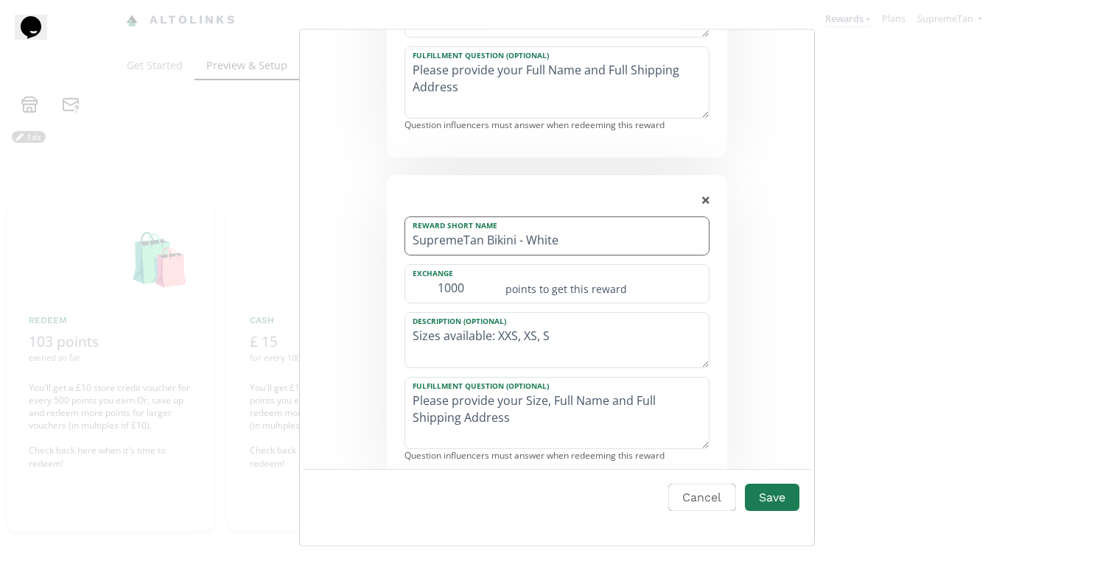
scroll to position [221, 0]
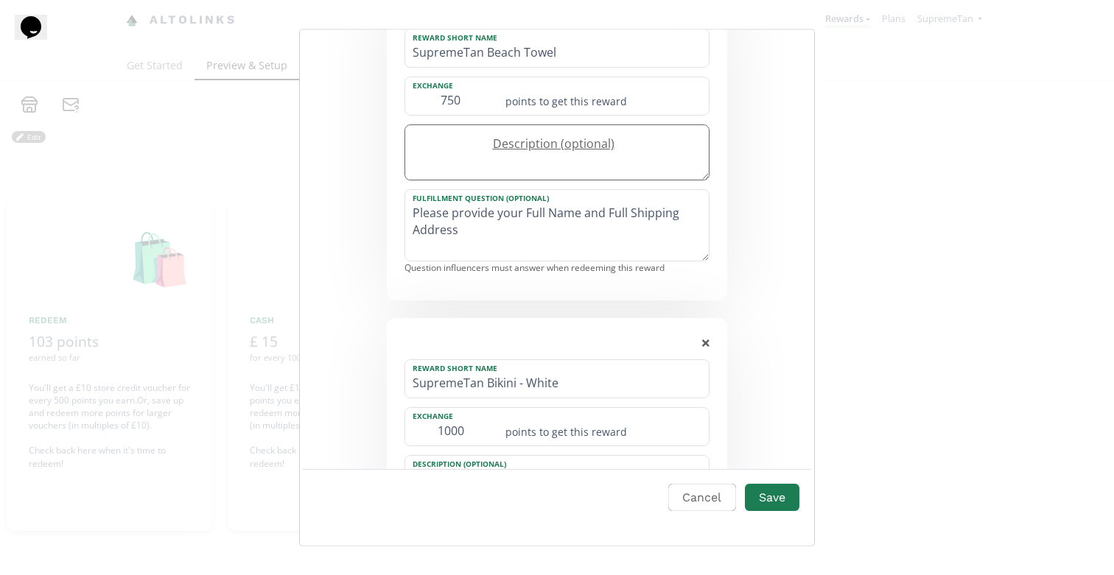
click at [489, 140] on label "Description (optional)" at bounding box center [549, 144] width 289 height 17
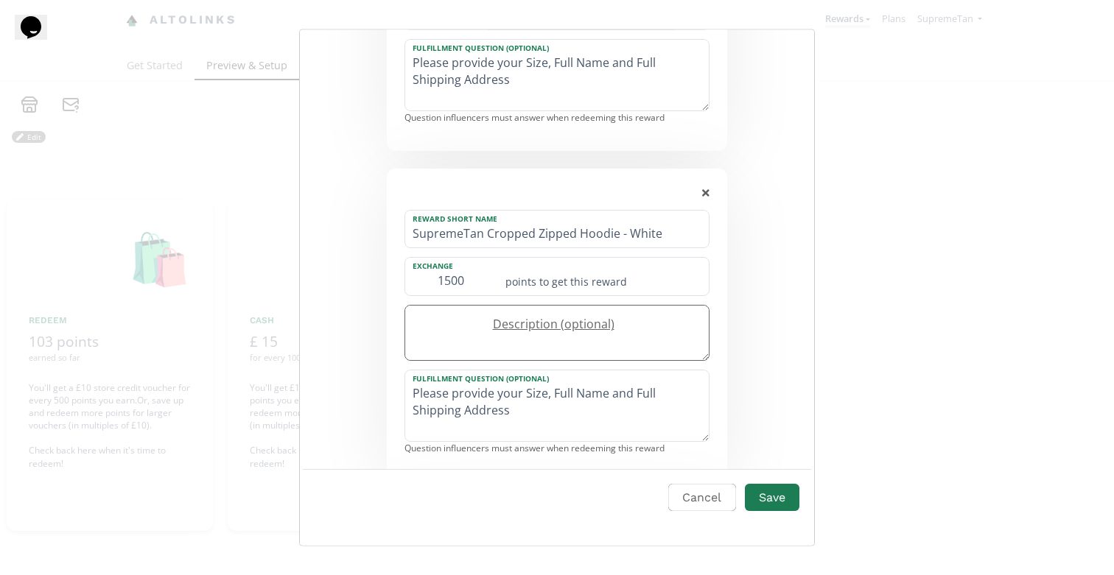
scroll to position [1036, 0]
click at [496, 330] on textarea "Edit Program" at bounding box center [556, 330] width 303 height 55
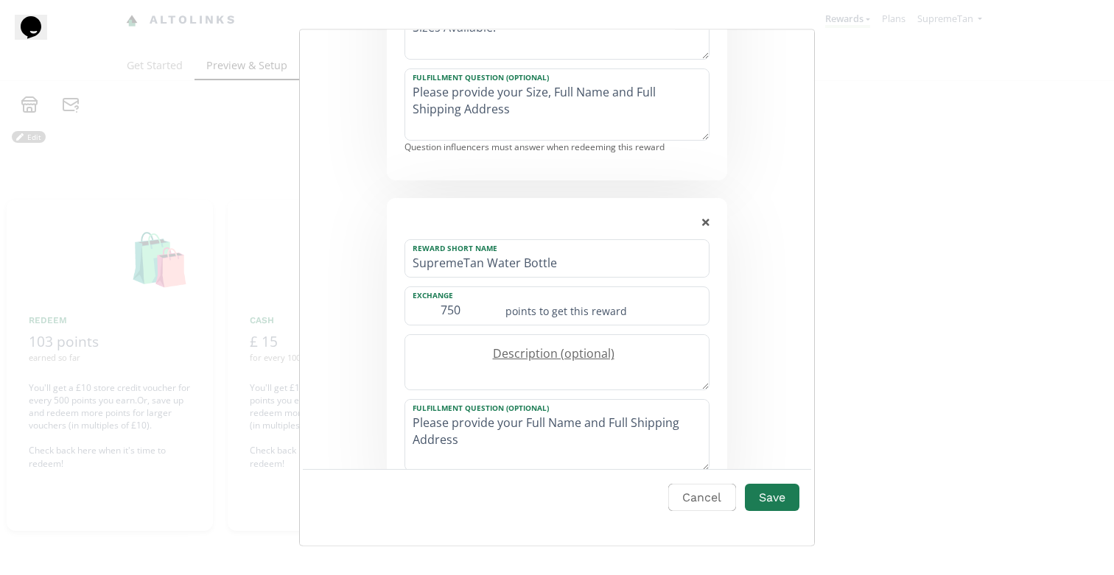
scroll to position [1466, 0]
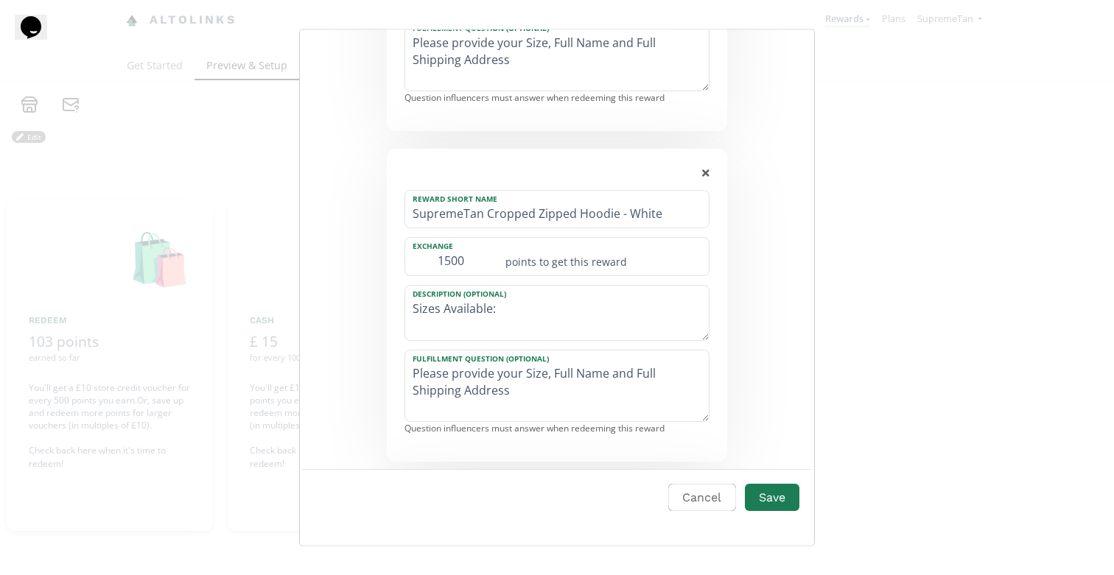
type textarea "Sizes Available:"
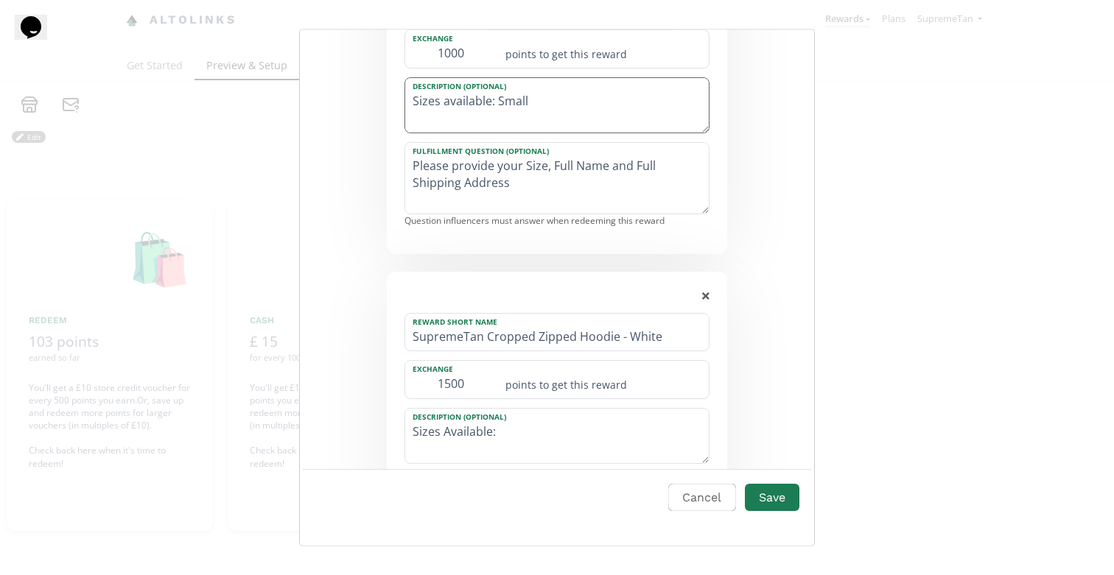
drag, startPoint x: 548, startPoint y: 102, endPoint x: 550, endPoint y: 94, distance: 8.4
click at [549, 99] on textarea "Sizes available: Small" at bounding box center [556, 105] width 303 height 55
type textarea "Sizes available: S"
click at [519, 434] on textarea "Sizes Available:" at bounding box center [556, 436] width 303 height 55
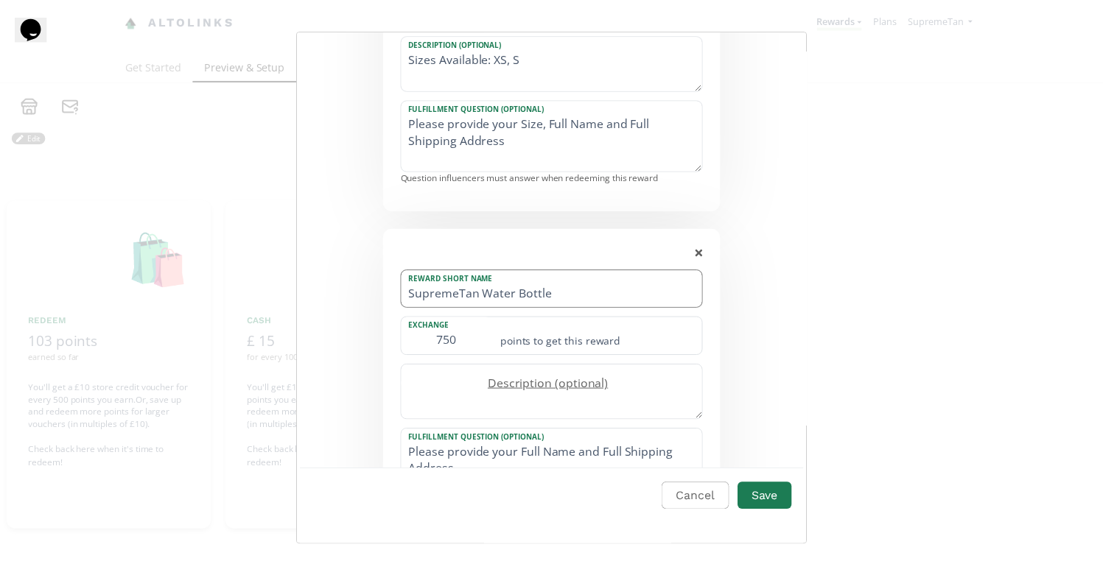
scroll to position [1156, 0]
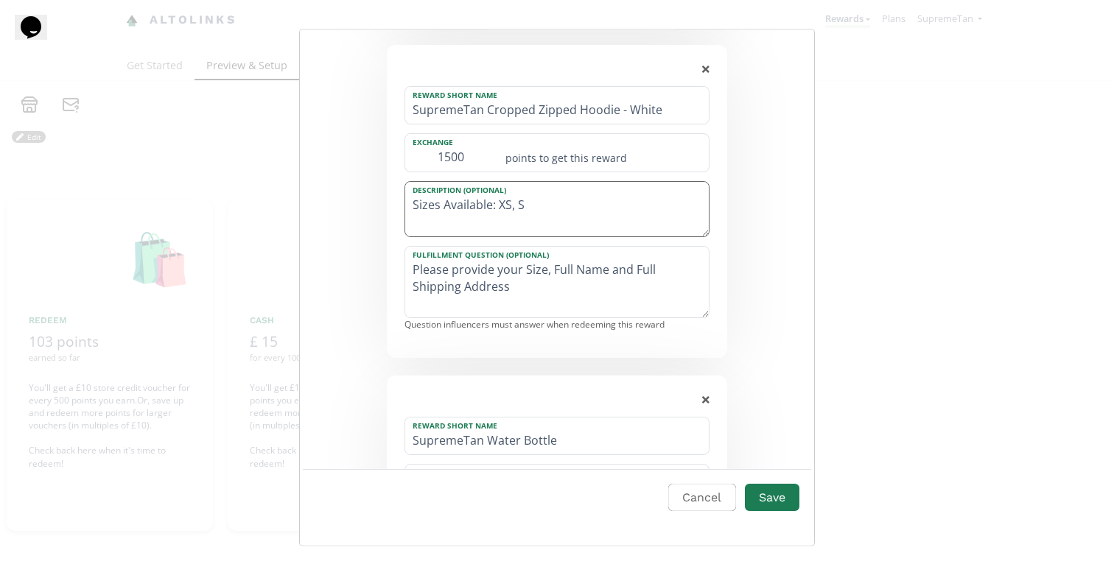
click at [427, 200] on textarea "Sizes Available: XS, S" at bounding box center [556, 209] width 303 height 55
click at [552, 208] on textarea "Sizes Available: XS, S" at bounding box center [556, 209] width 303 height 55
click at [424, 206] on textarea "Sizes Available: XS, S" at bounding box center [556, 209] width 303 height 55
click at [424, 201] on textarea "Oversized fit)Sizes Available: XS, S" at bounding box center [556, 209] width 303 height 55
click at [499, 203] on textarea "(Oversized fit)Sizes Available: XS, S" at bounding box center [556, 209] width 303 height 55
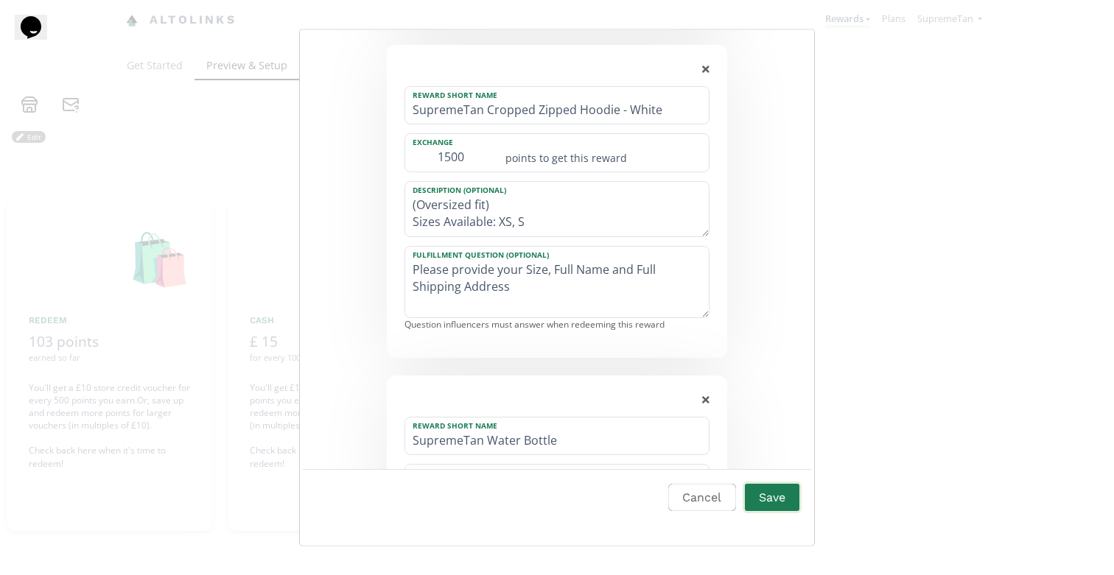
type textarea "(Oversized fit) Sizes Available: XS, S"
click at [783, 496] on button "Save" at bounding box center [771, 498] width 59 height 32
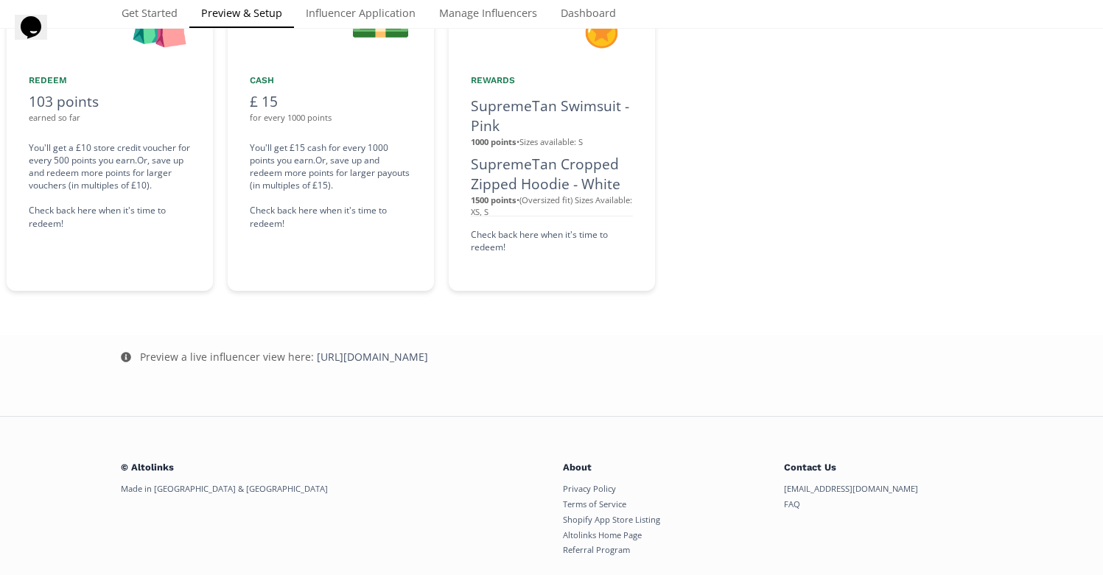
scroll to position [0, 0]
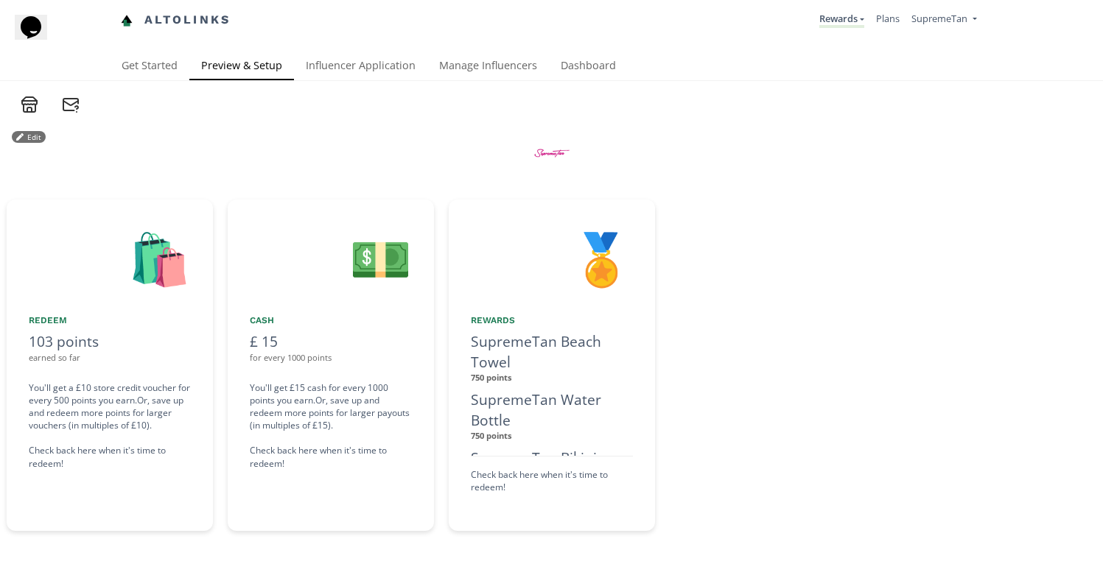
click at [810, 245] on div at bounding box center [894, 365] width 449 height 331
